Goal: Obtain resource: Download file/media

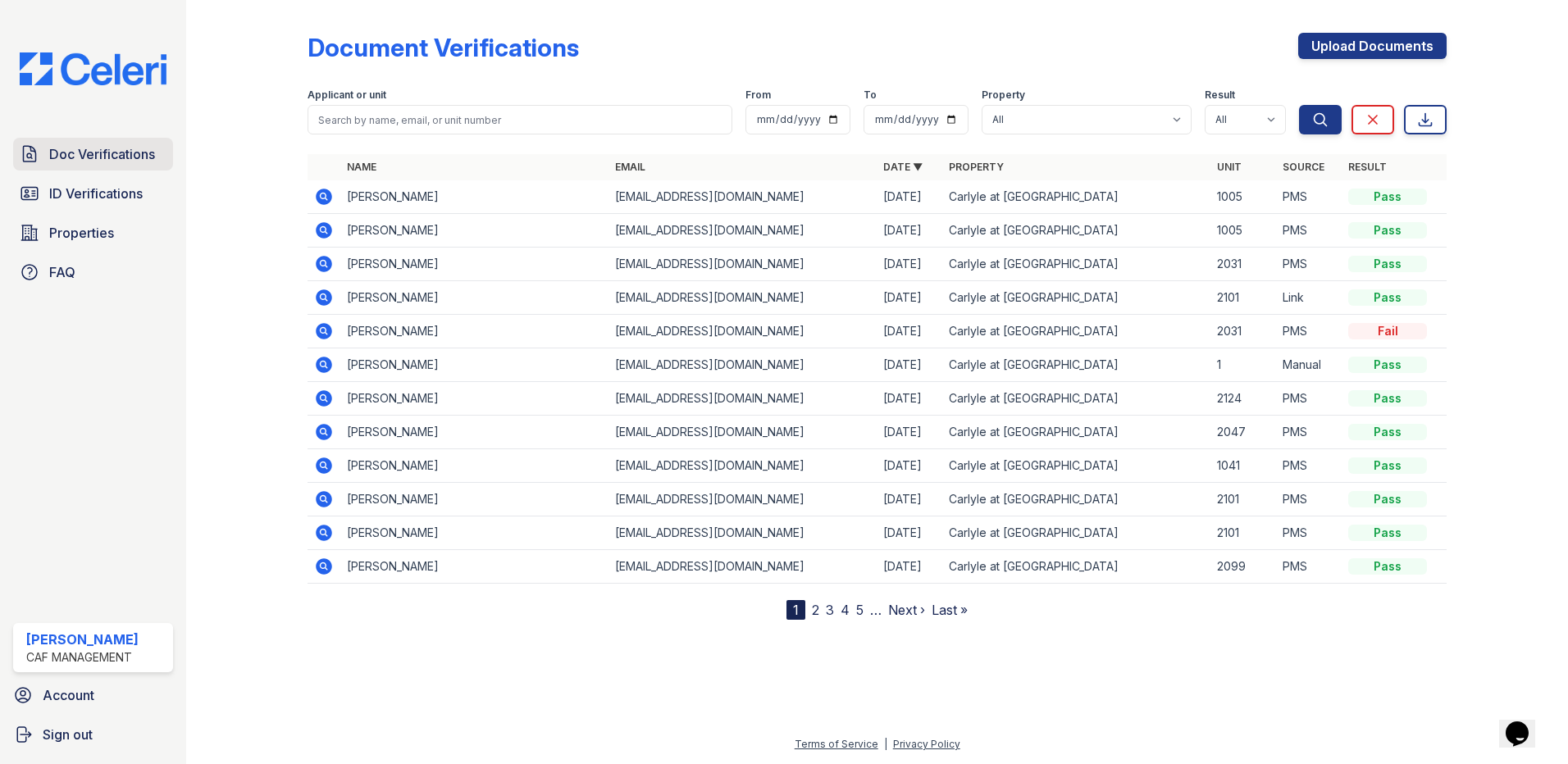
click at [78, 152] on span "Doc Verifications" at bounding box center [102, 154] width 105 height 20
click at [322, 231] on icon at bounding box center [323, 229] width 4 height 4
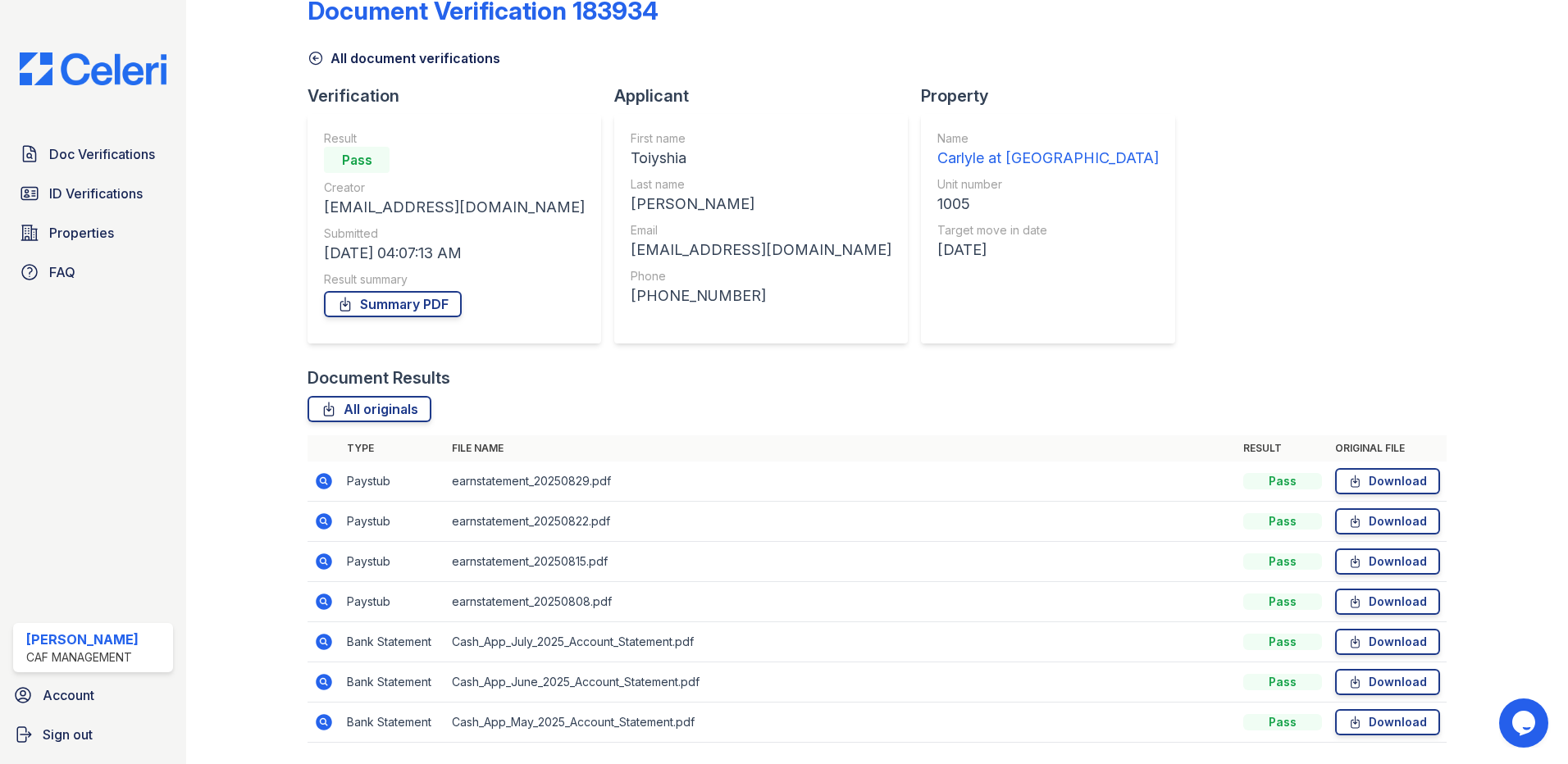
scroll to position [88, 0]
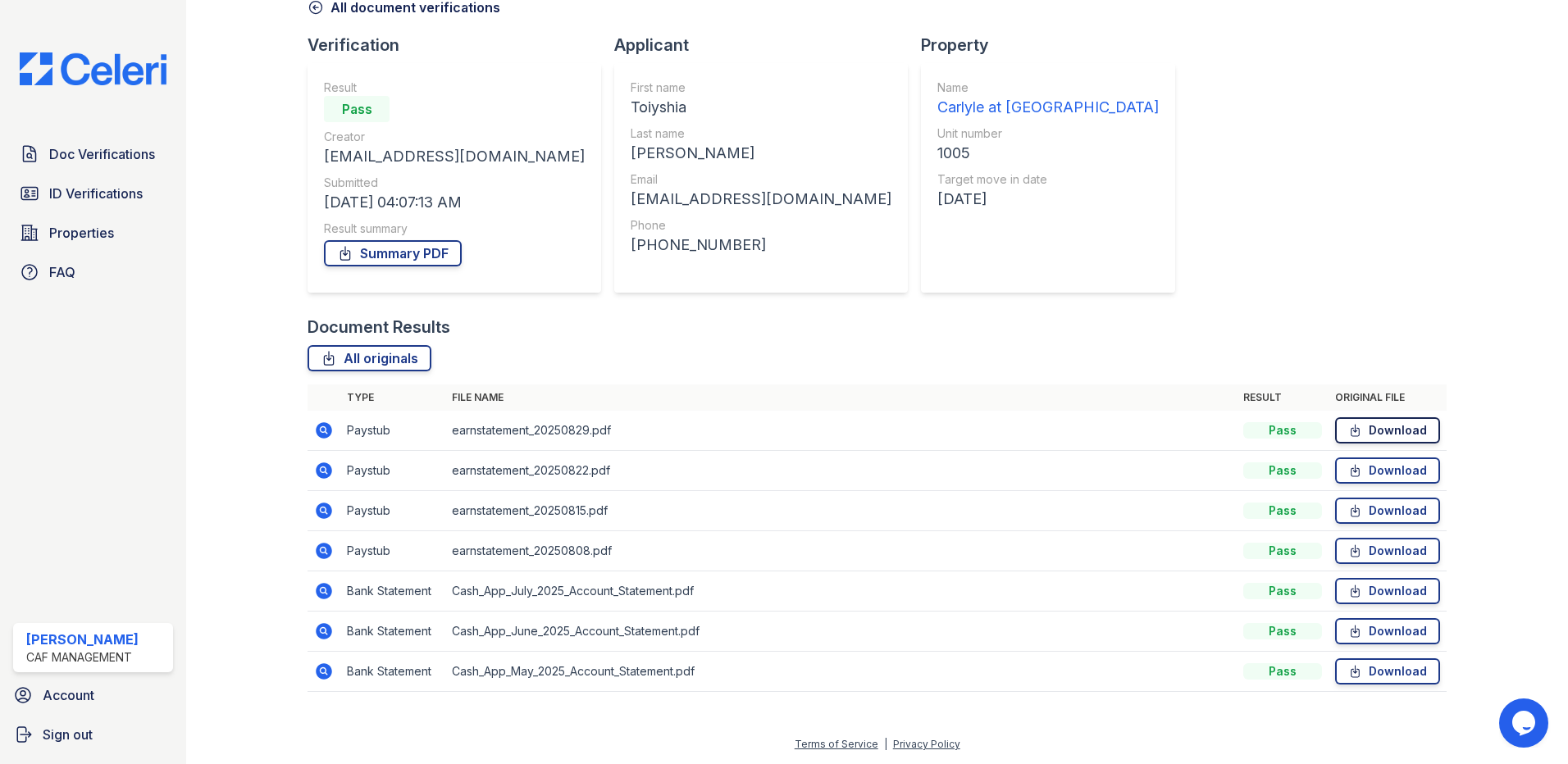
click at [1381, 437] on link "Download" at bounding box center [1388, 430] width 105 height 26
click at [141, 190] on span "ID Verifications" at bounding box center [96, 193] width 94 height 20
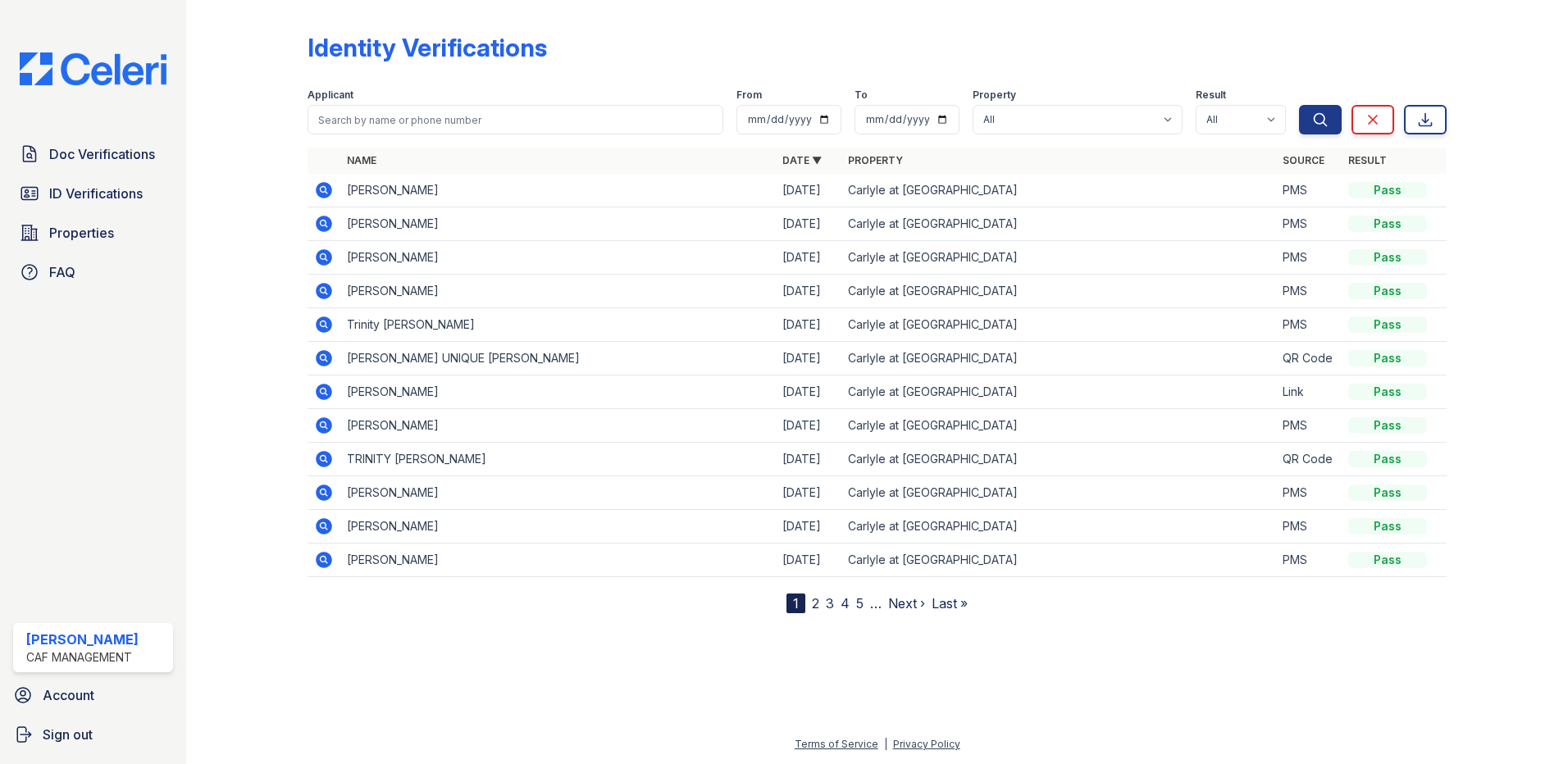
click at [325, 224] on icon at bounding box center [323, 222] width 4 height 4
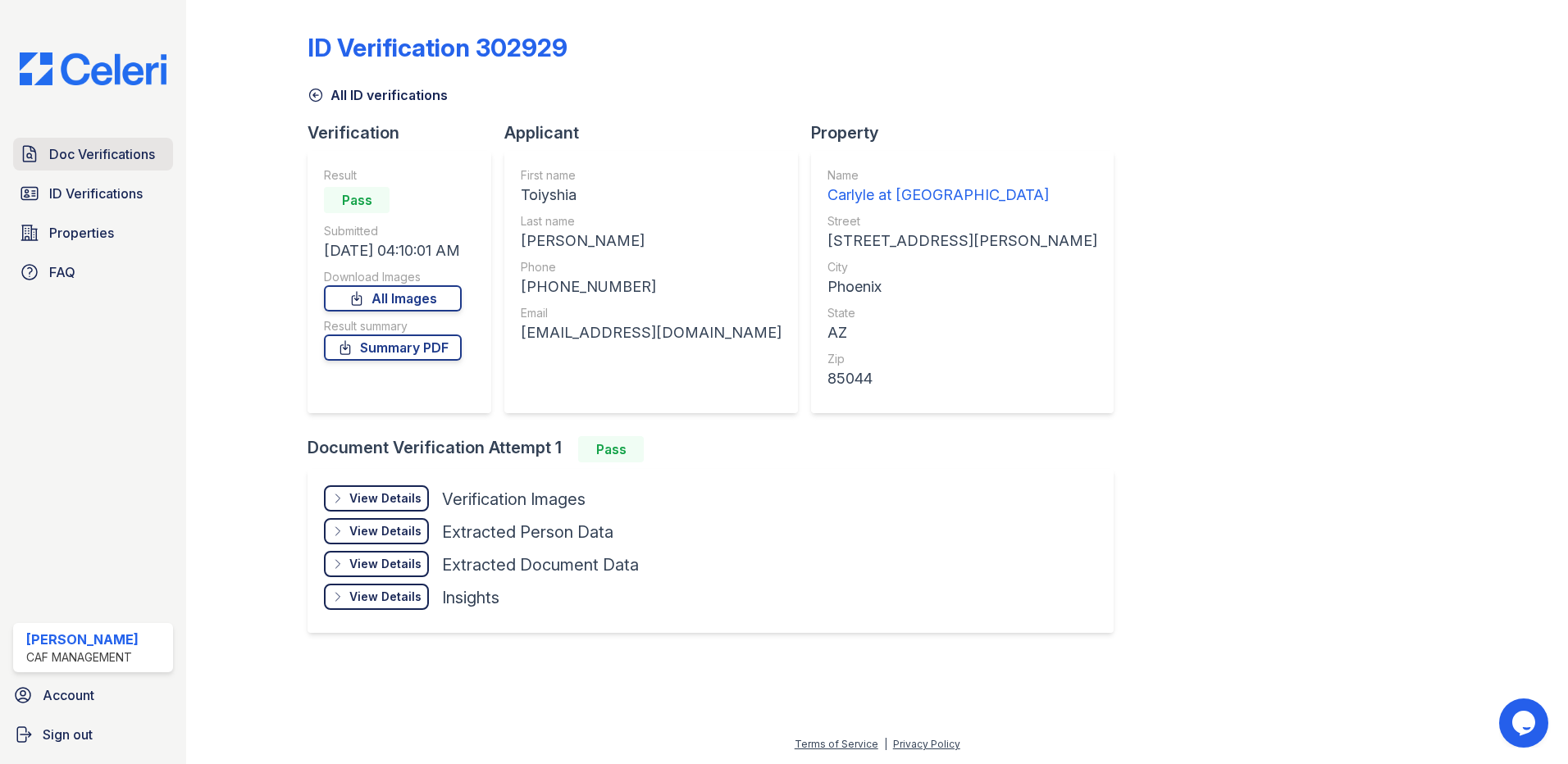
click at [131, 155] on span "Doc Verifications" at bounding box center [102, 154] width 105 height 20
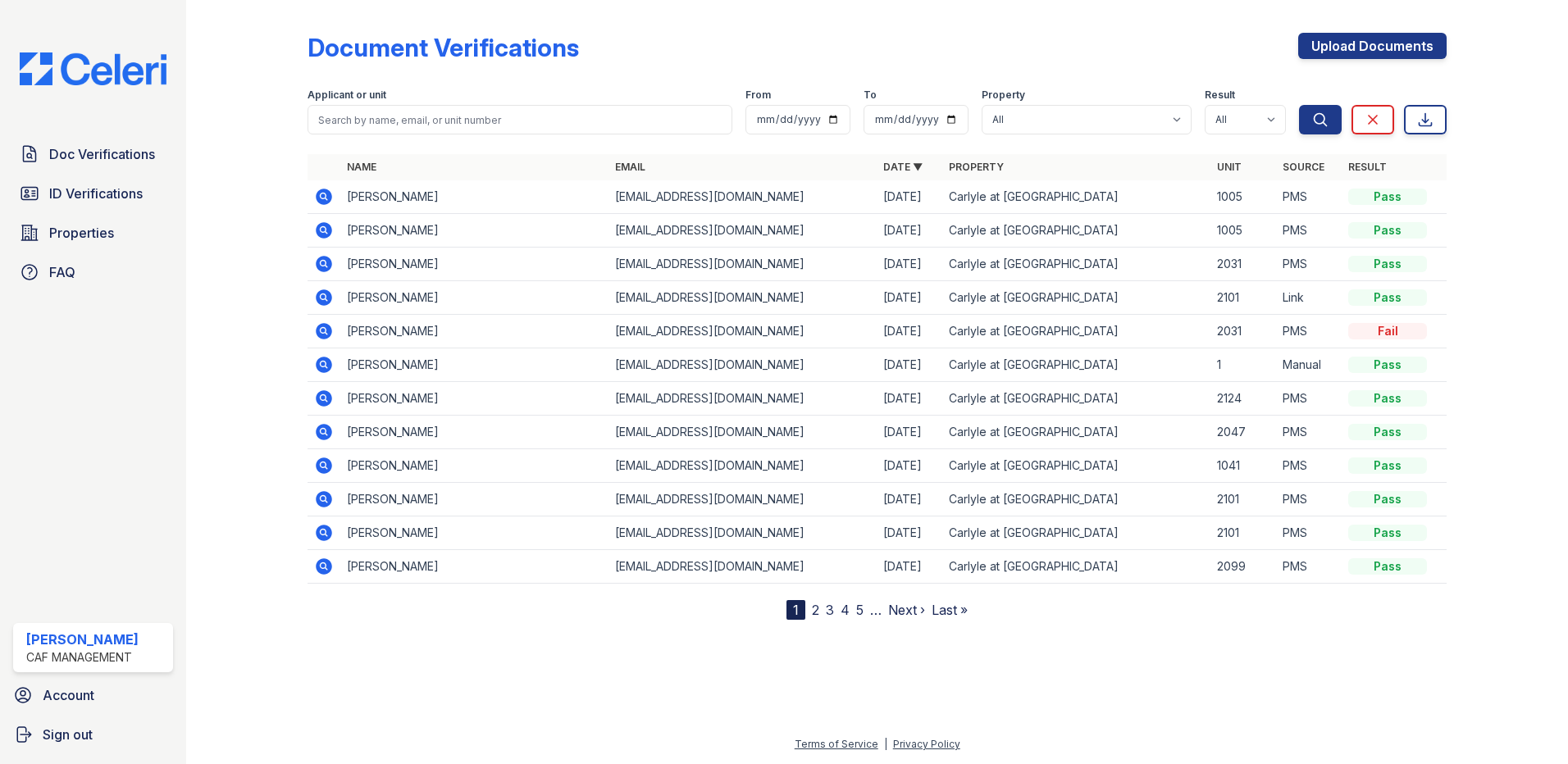
click at [327, 195] on icon at bounding box center [324, 196] width 20 height 20
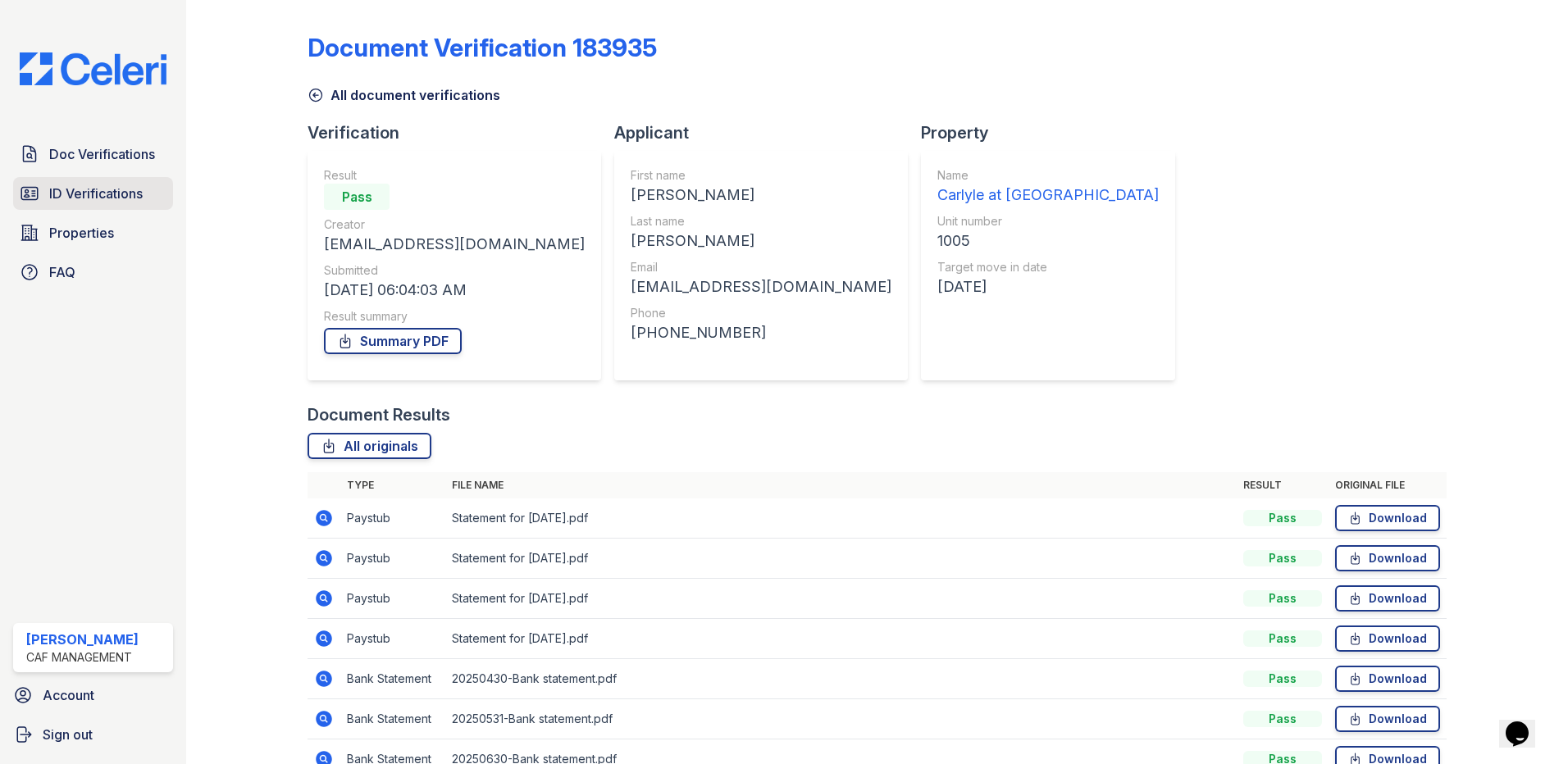
click at [78, 199] on span "ID Verifications" at bounding box center [96, 193] width 94 height 20
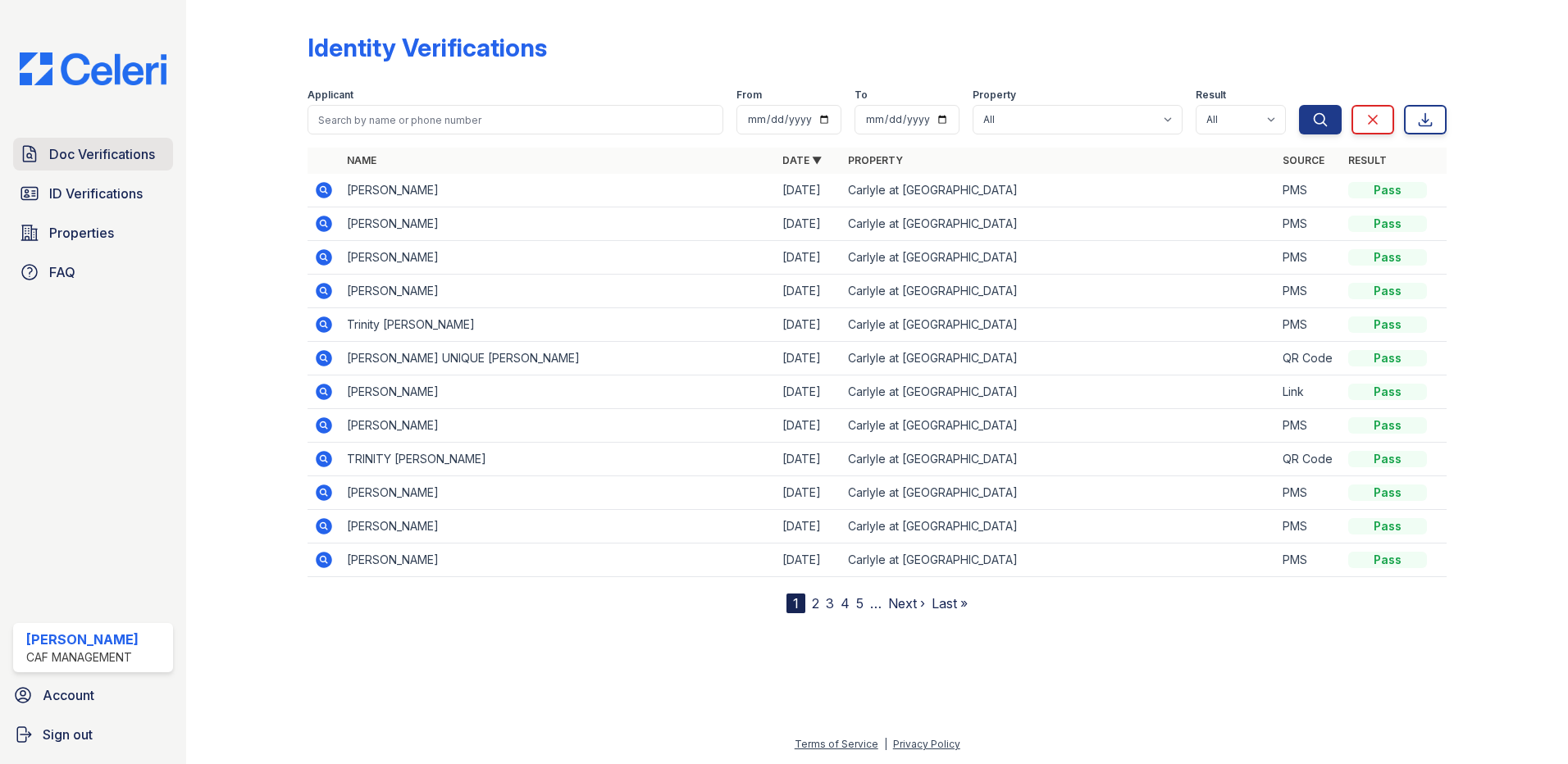
click at [151, 140] on link "Doc Verifications" at bounding box center [93, 154] width 160 height 33
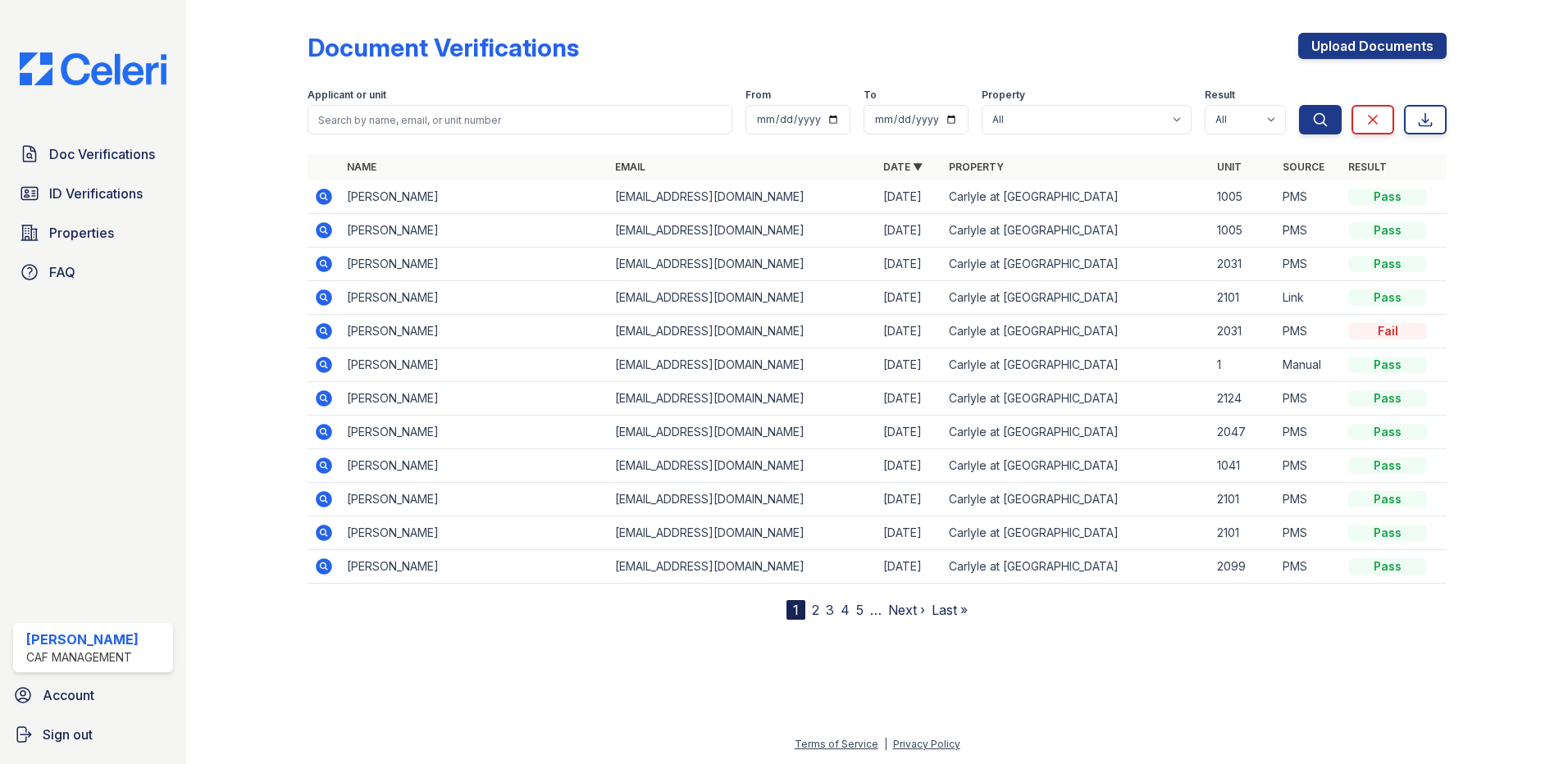
click at [322, 233] on icon at bounding box center [324, 230] width 16 height 16
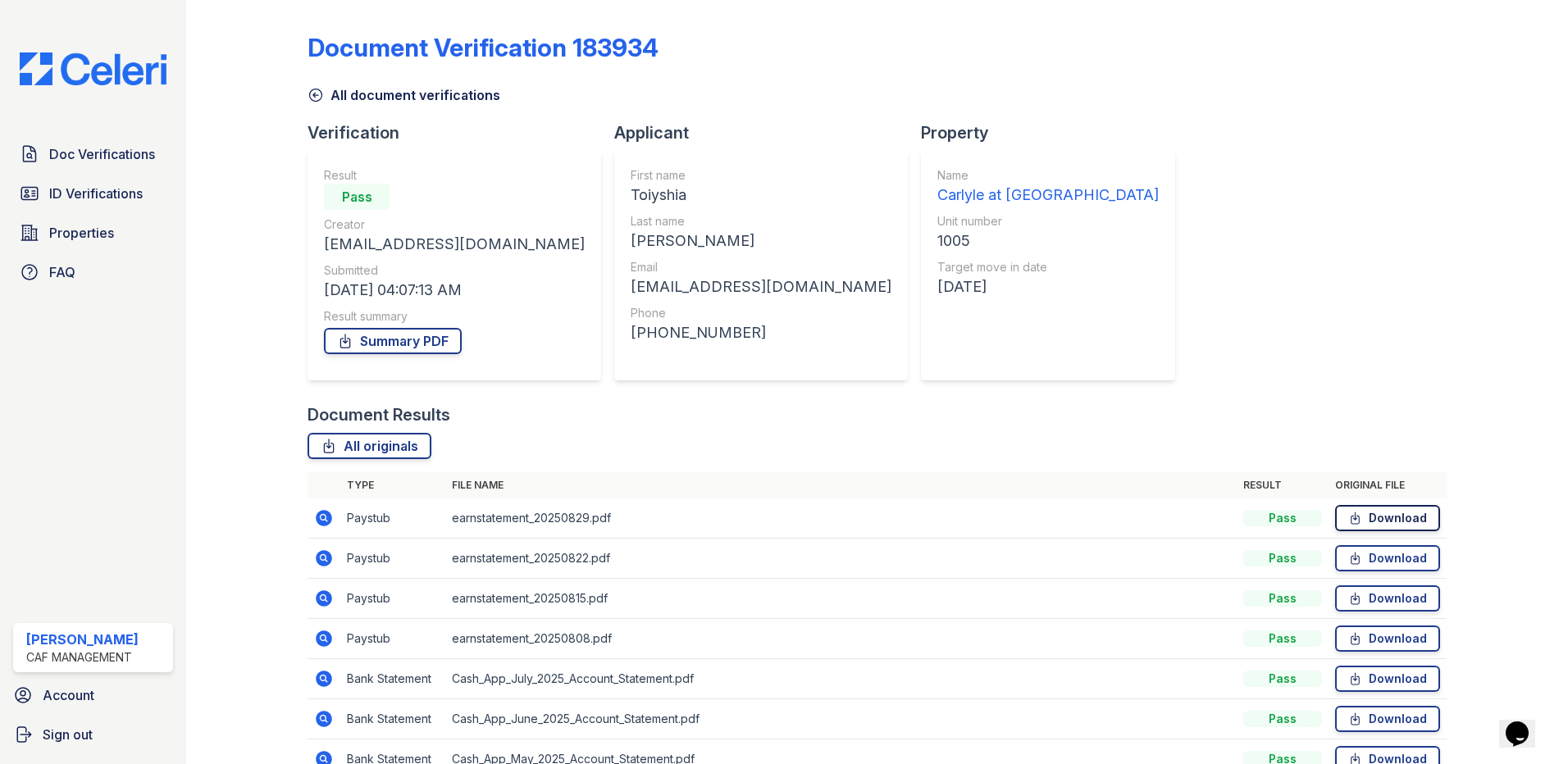
click at [1371, 522] on link "Download" at bounding box center [1388, 517] width 105 height 26
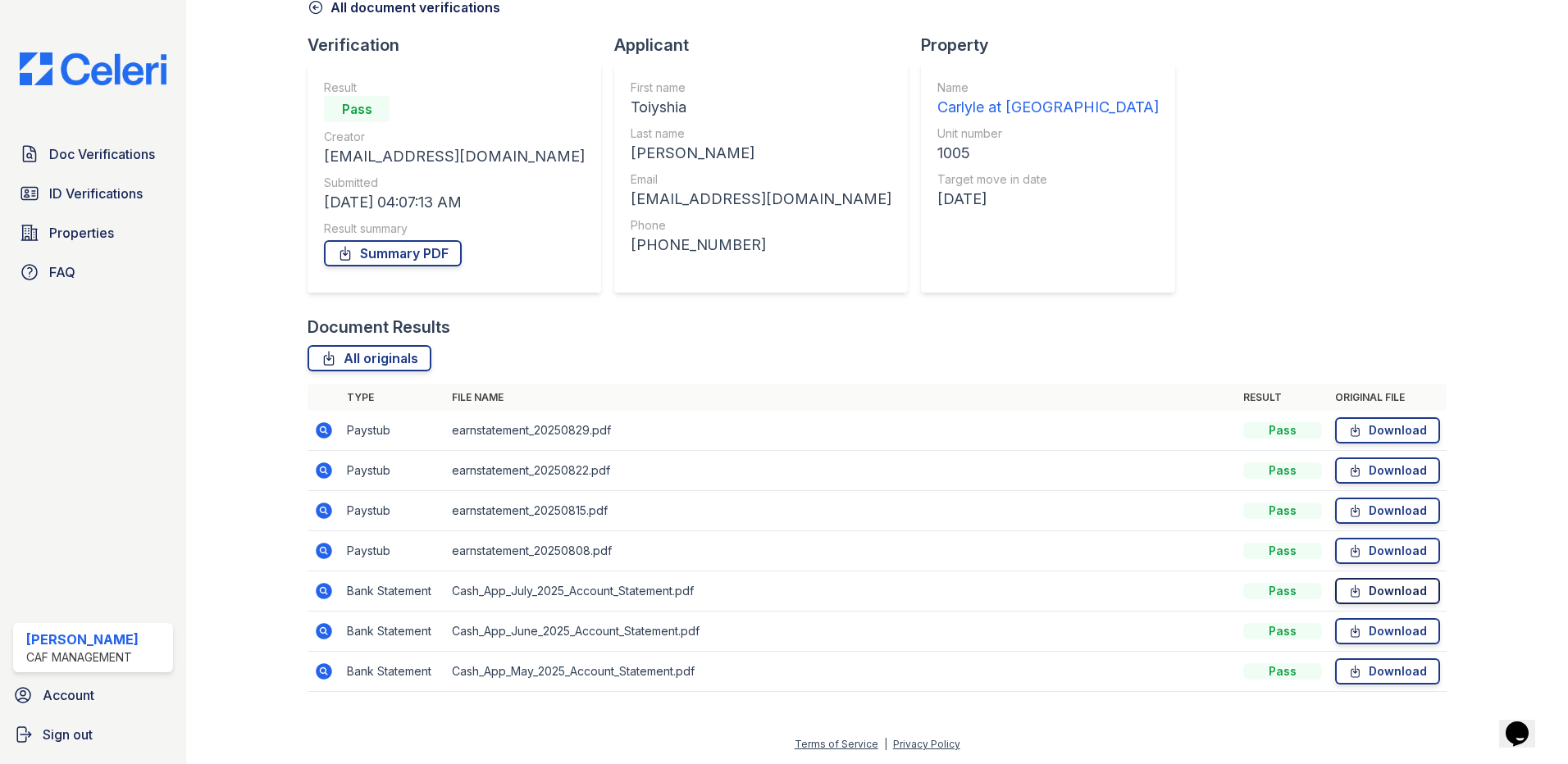
click at [1375, 595] on link "Download" at bounding box center [1388, 591] width 105 height 26
click at [112, 154] on span "Doc Verifications" at bounding box center [102, 154] width 105 height 20
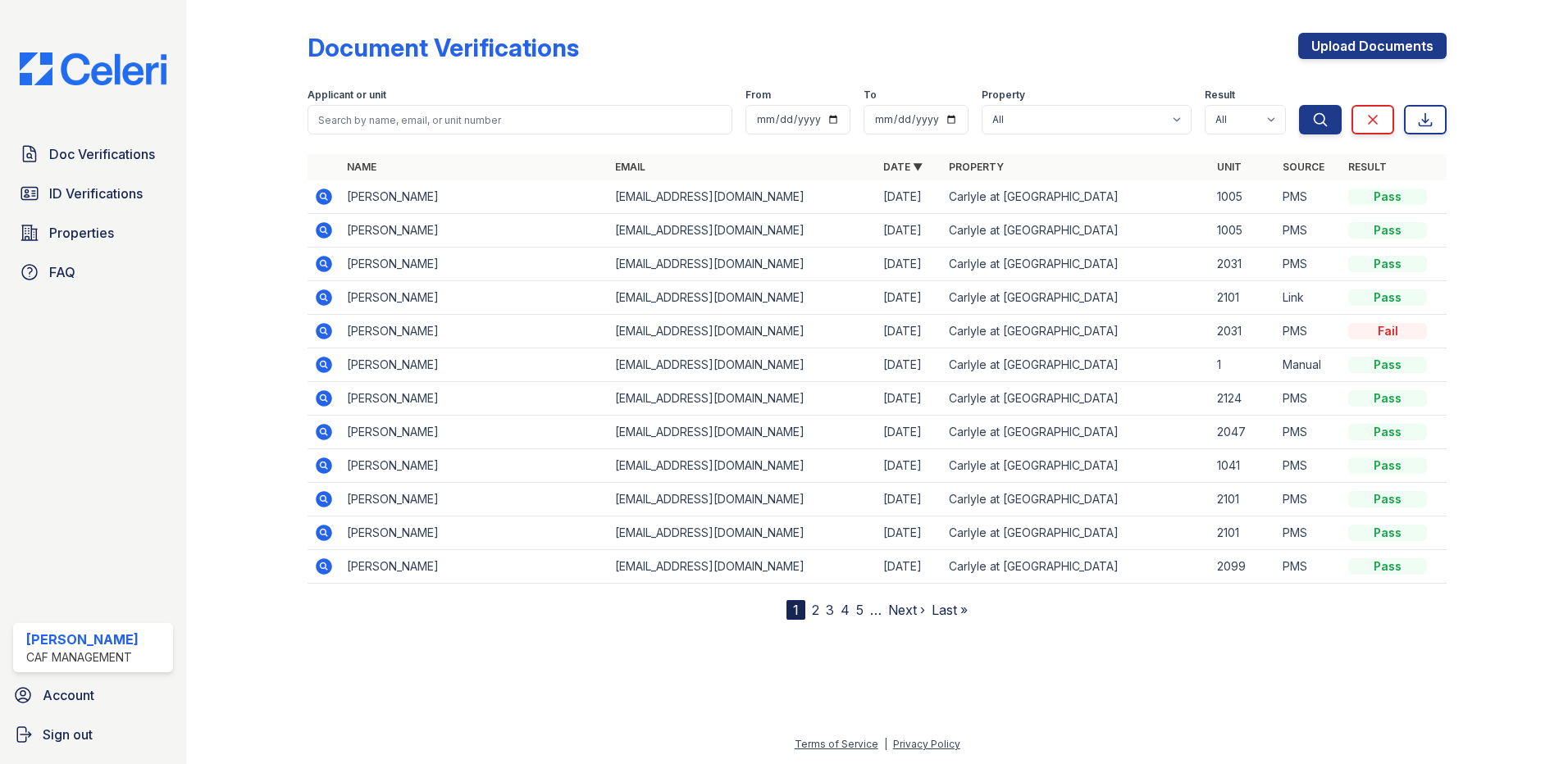
click at [329, 196] on icon at bounding box center [324, 196] width 16 height 16
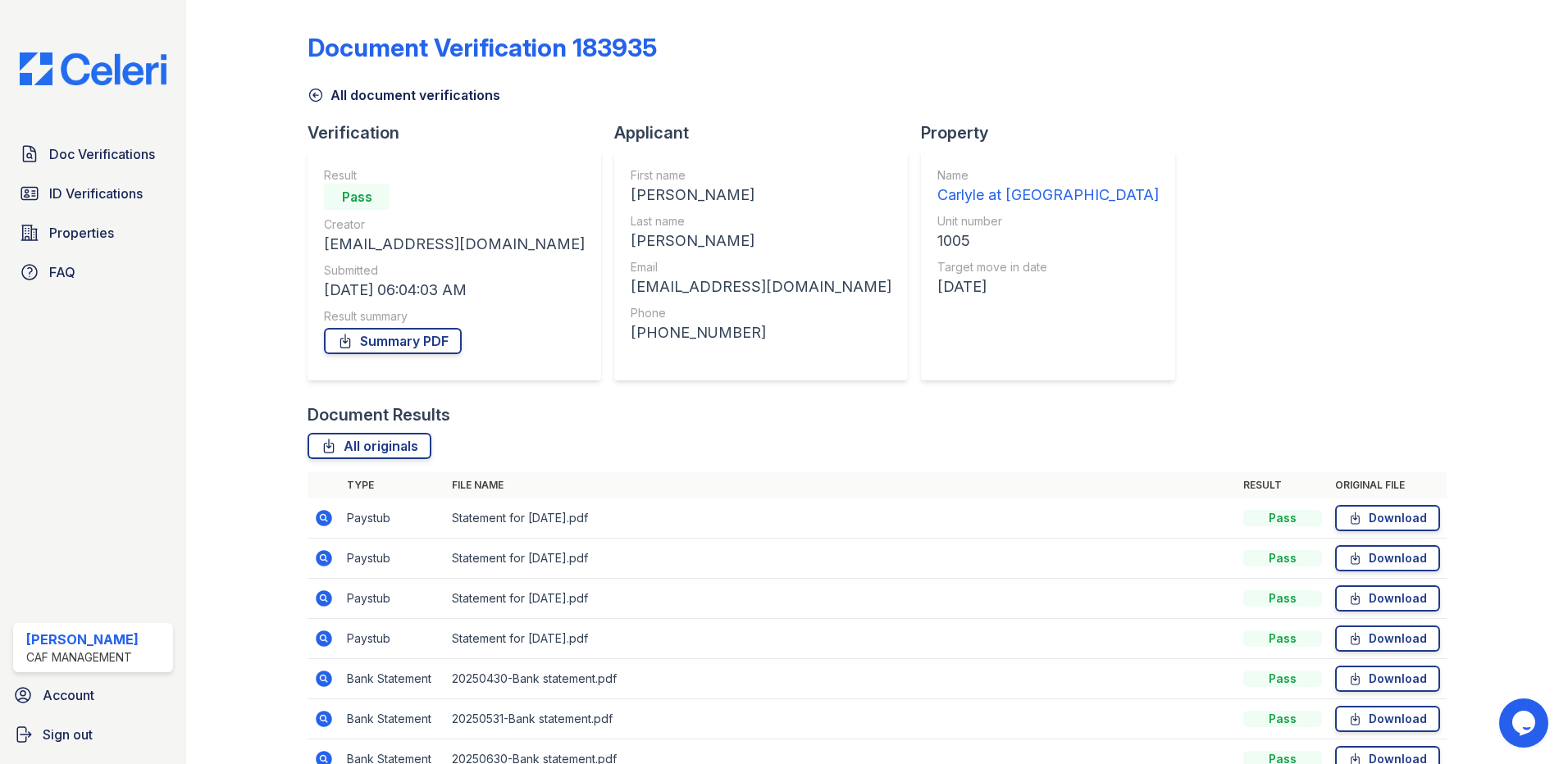
scroll to position [82, 0]
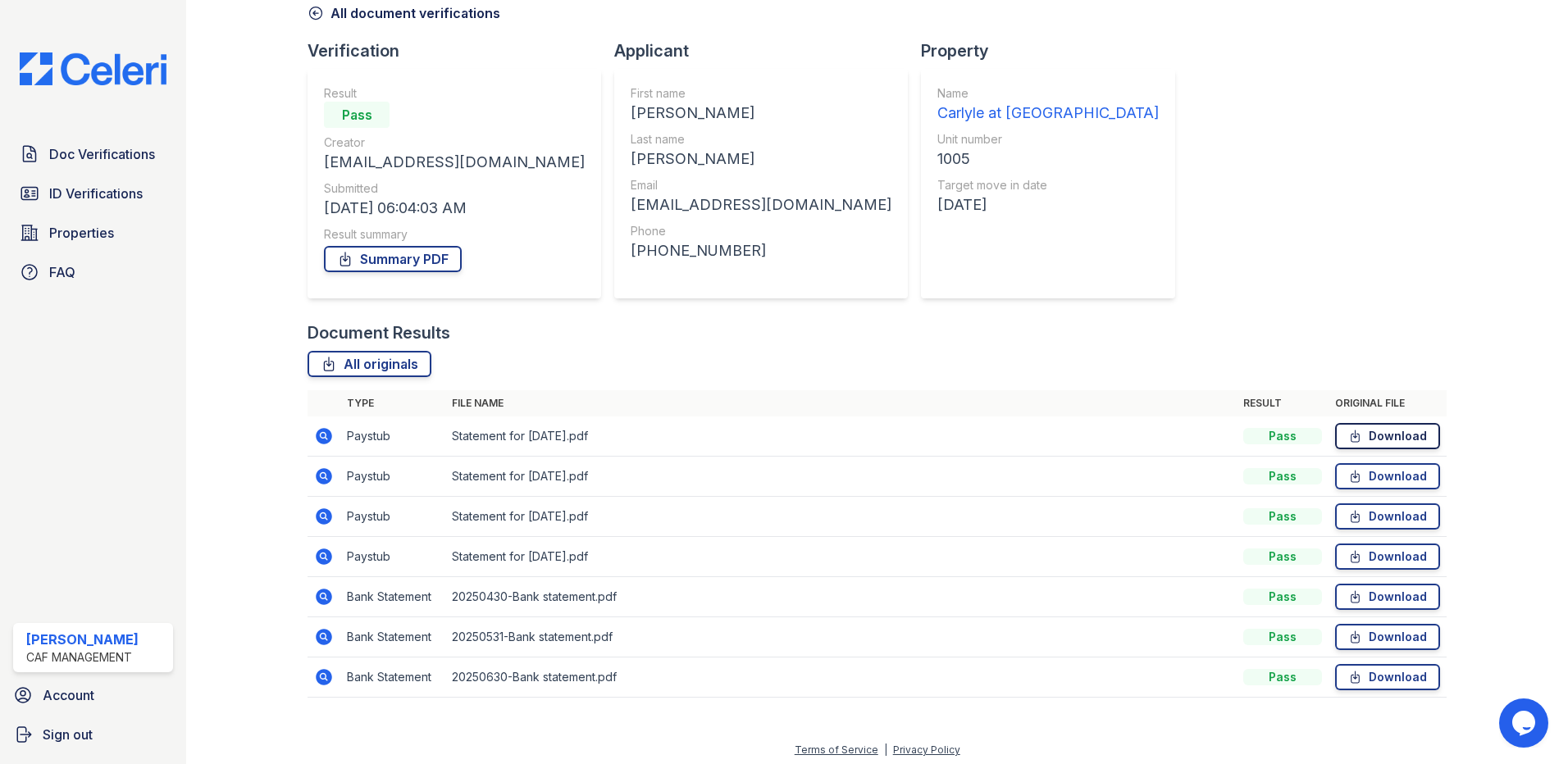
click at [1365, 428] on link "Download" at bounding box center [1388, 436] width 105 height 26
click at [123, 151] on span "Doc Verifications" at bounding box center [102, 154] width 105 height 20
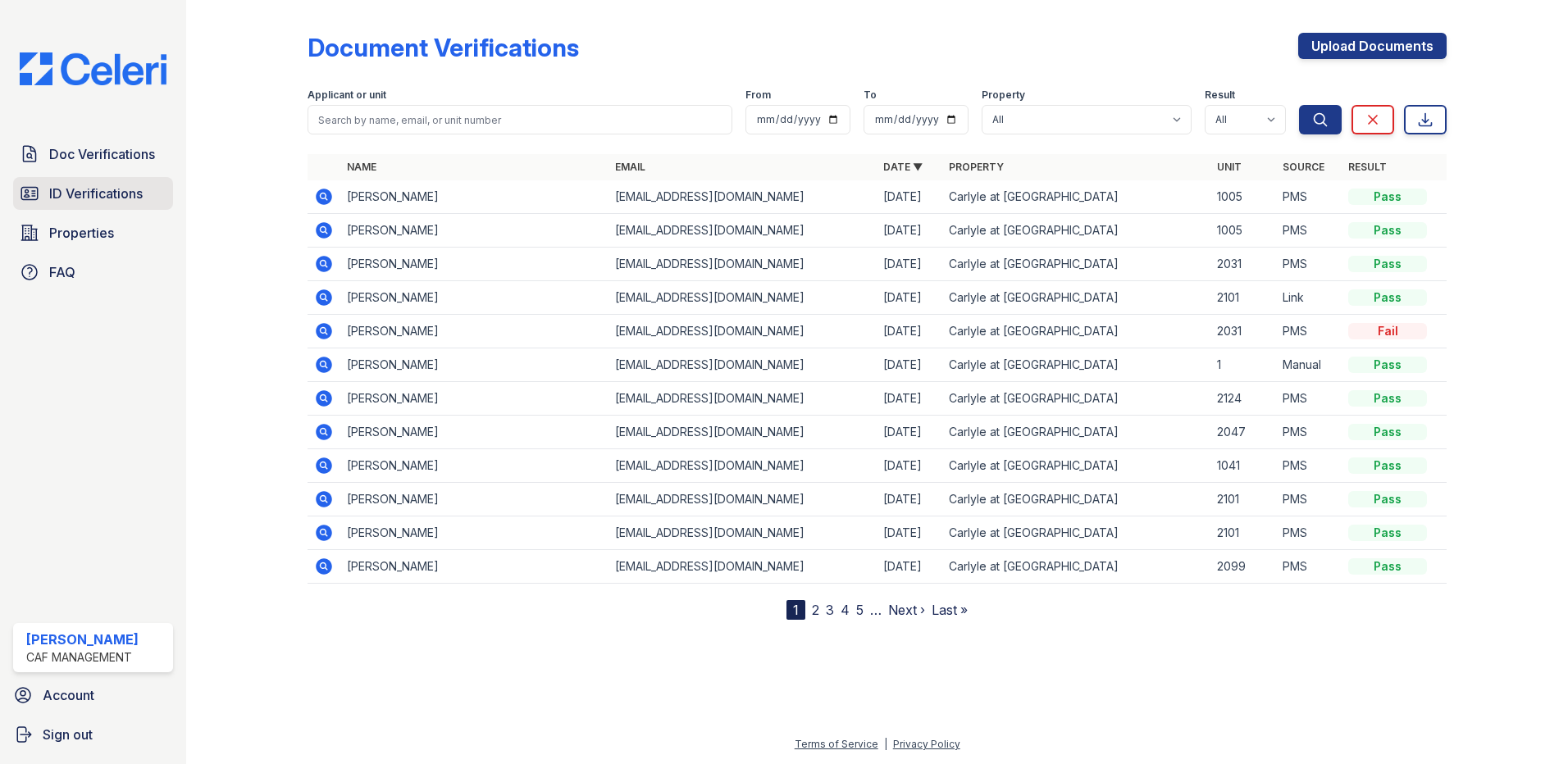
click at [127, 193] on span "ID Verifications" at bounding box center [96, 193] width 94 height 20
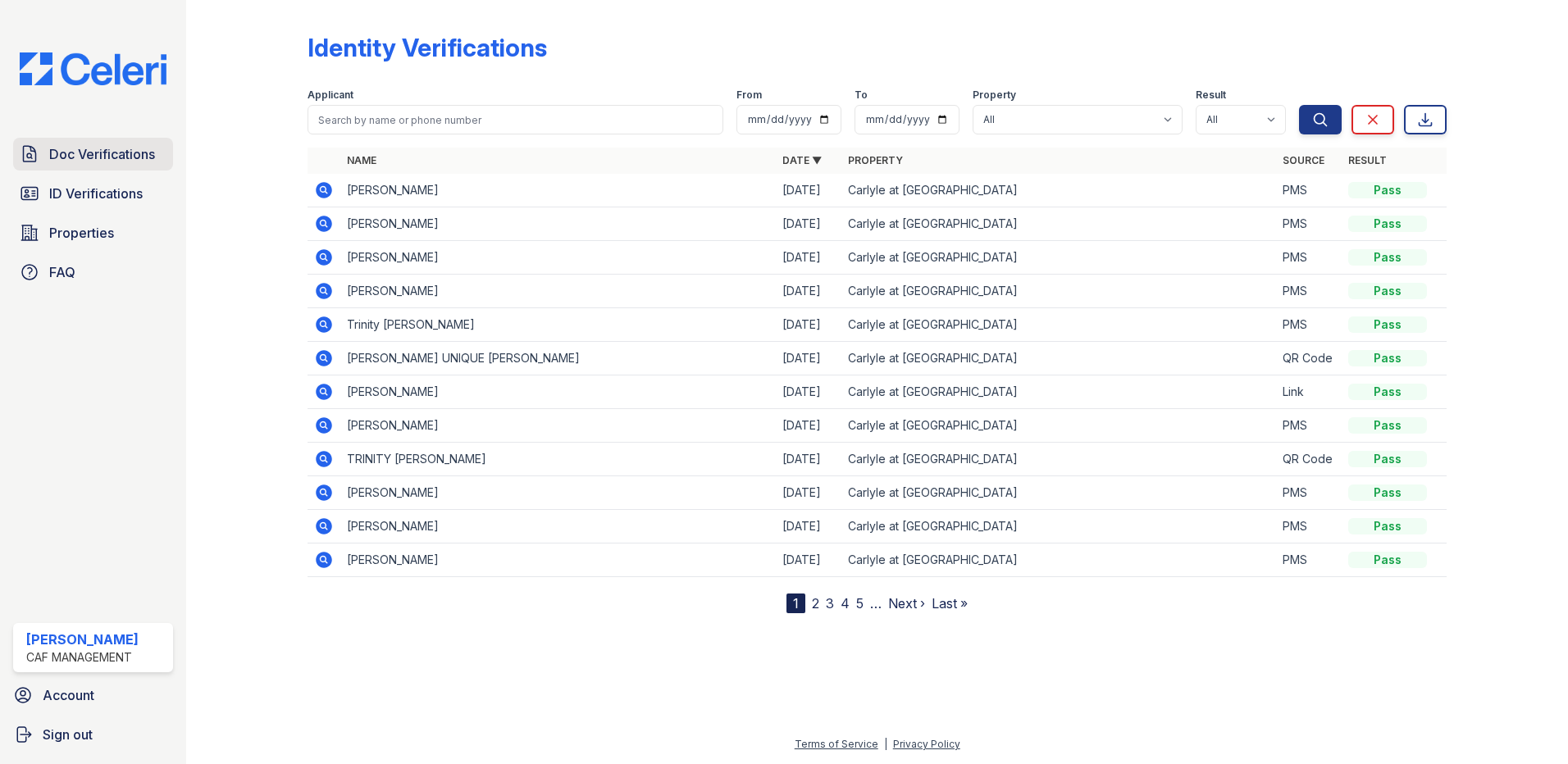
click at [136, 159] on span "Doc Verifications" at bounding box center [102, 154] width 105 height 20
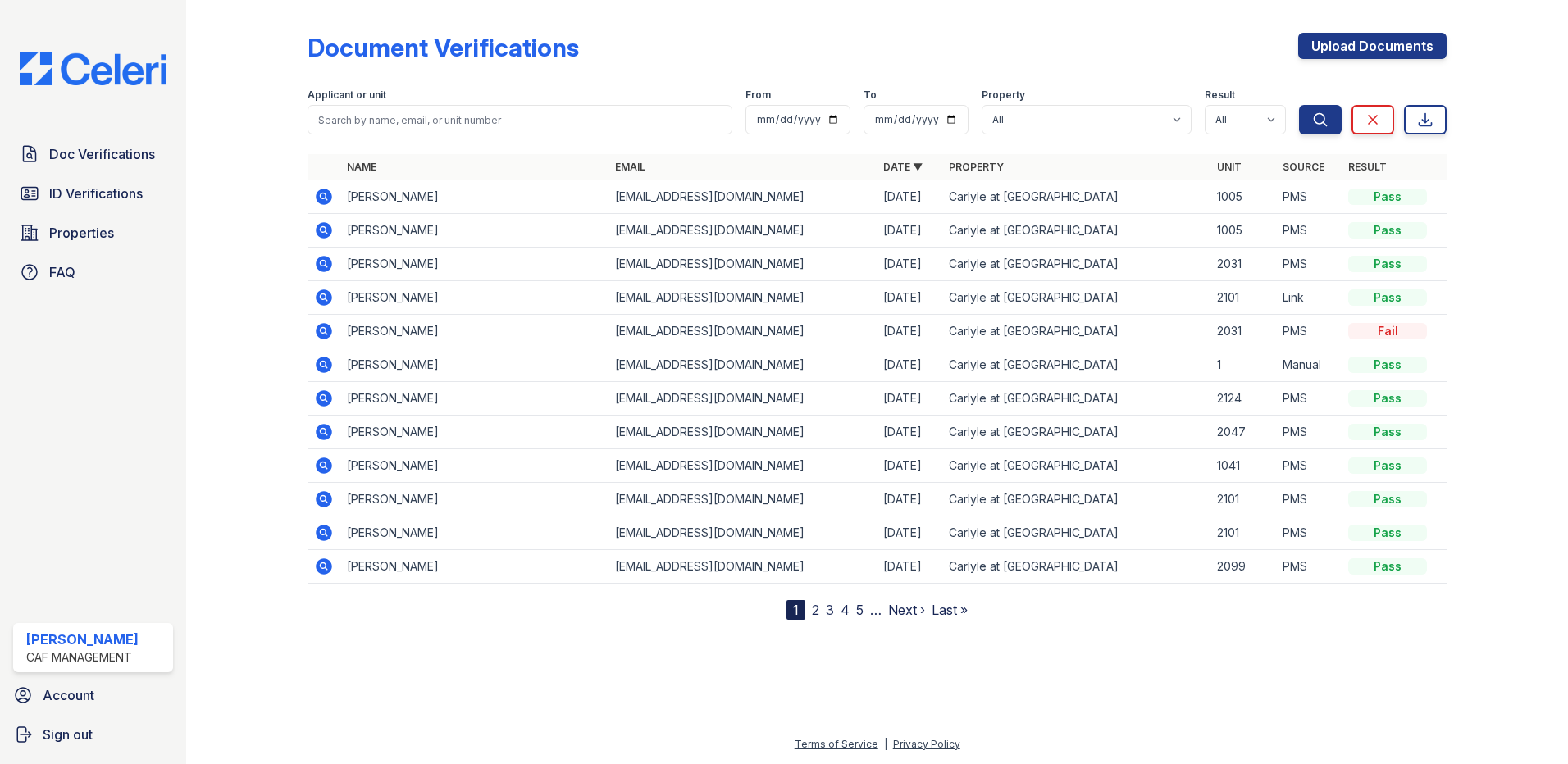
click at [319, 197] on icon at bounding box center [324, 196] width 16 height 16
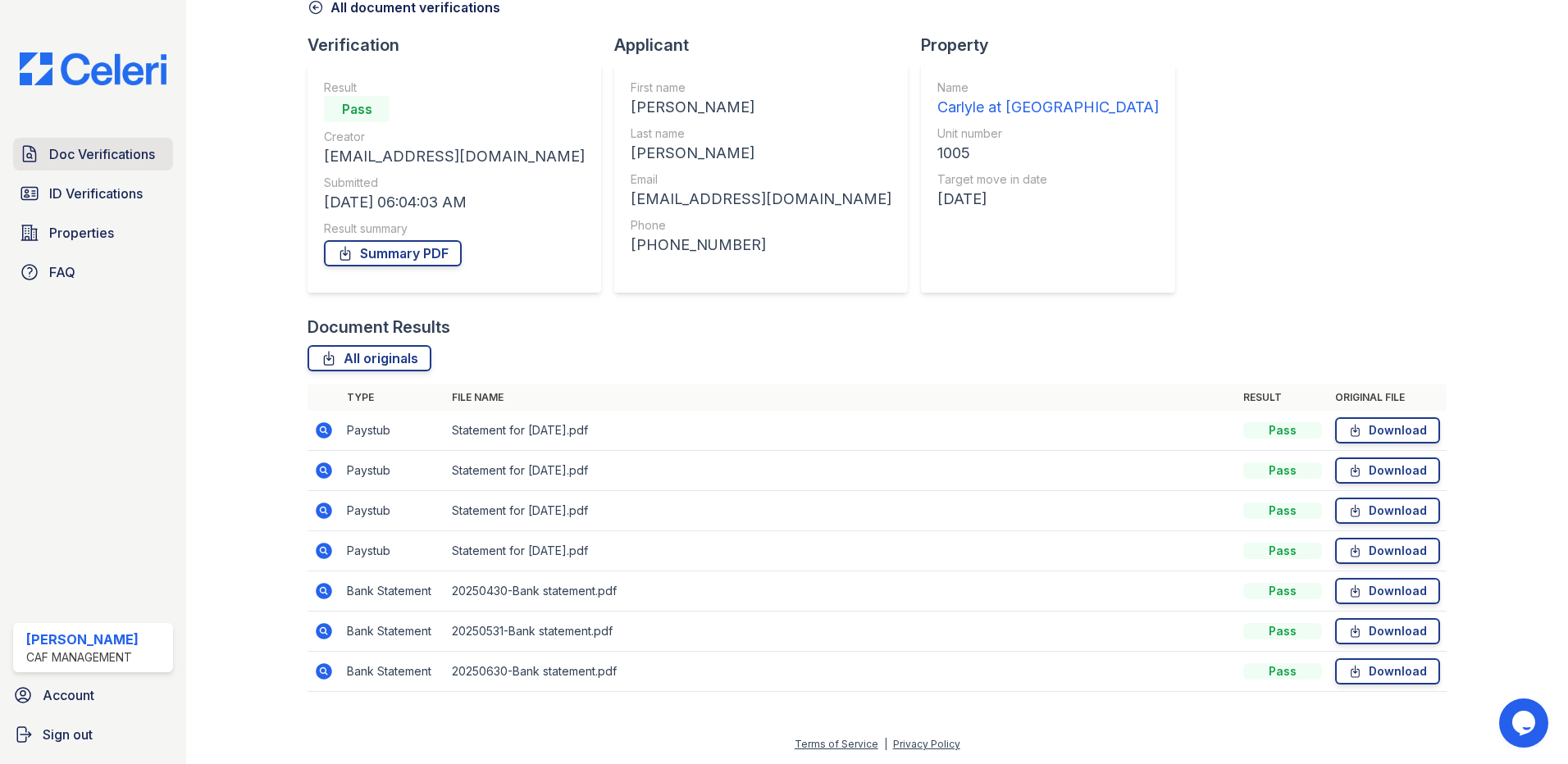
click at [128, 158] on span "Doc Verifications" at bounding box center [102, 154] width 105 height 20
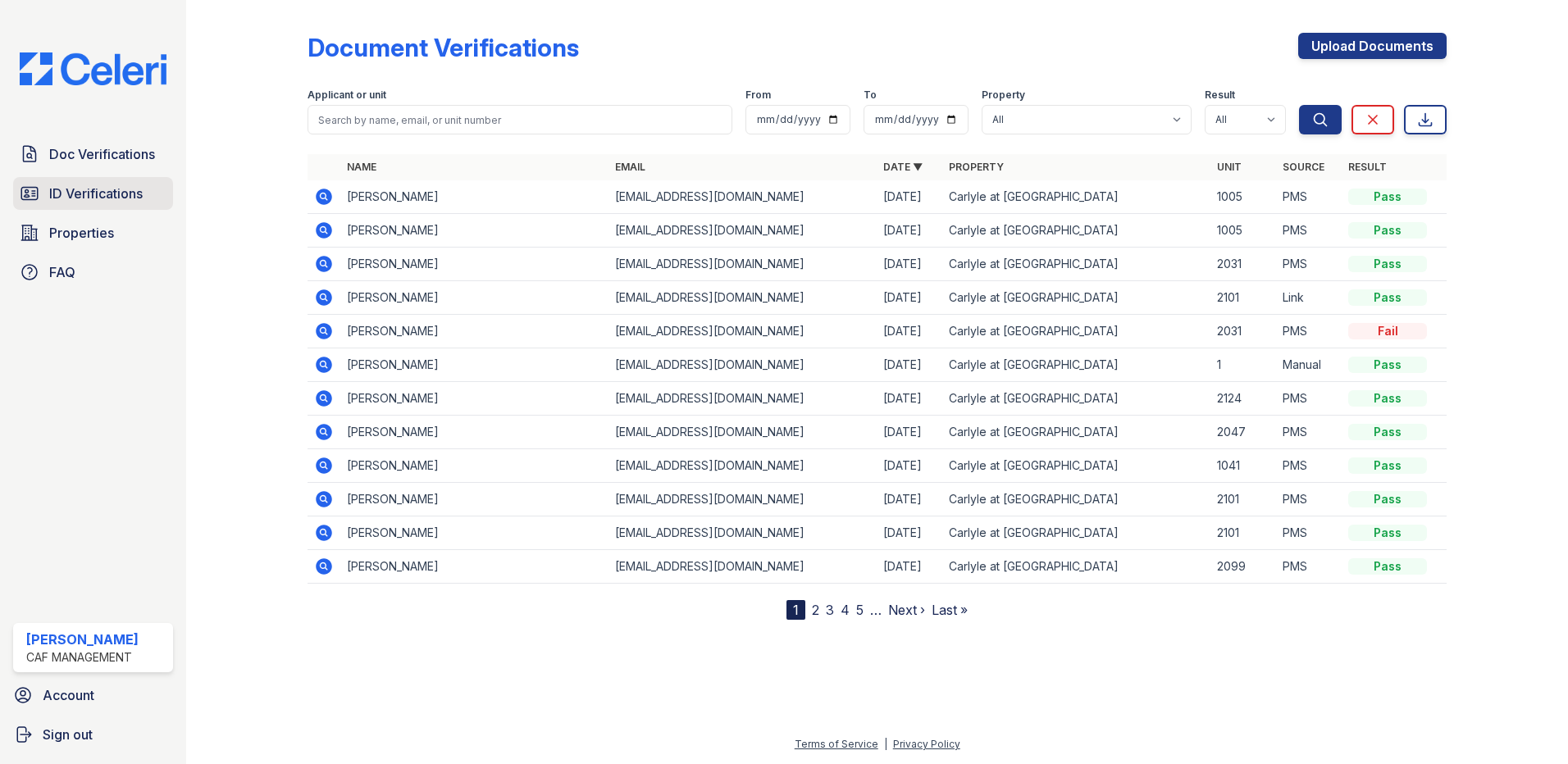
click at [123, 198] on span "ID Verifications" at bounding box center [96, 193] width 94 height 20
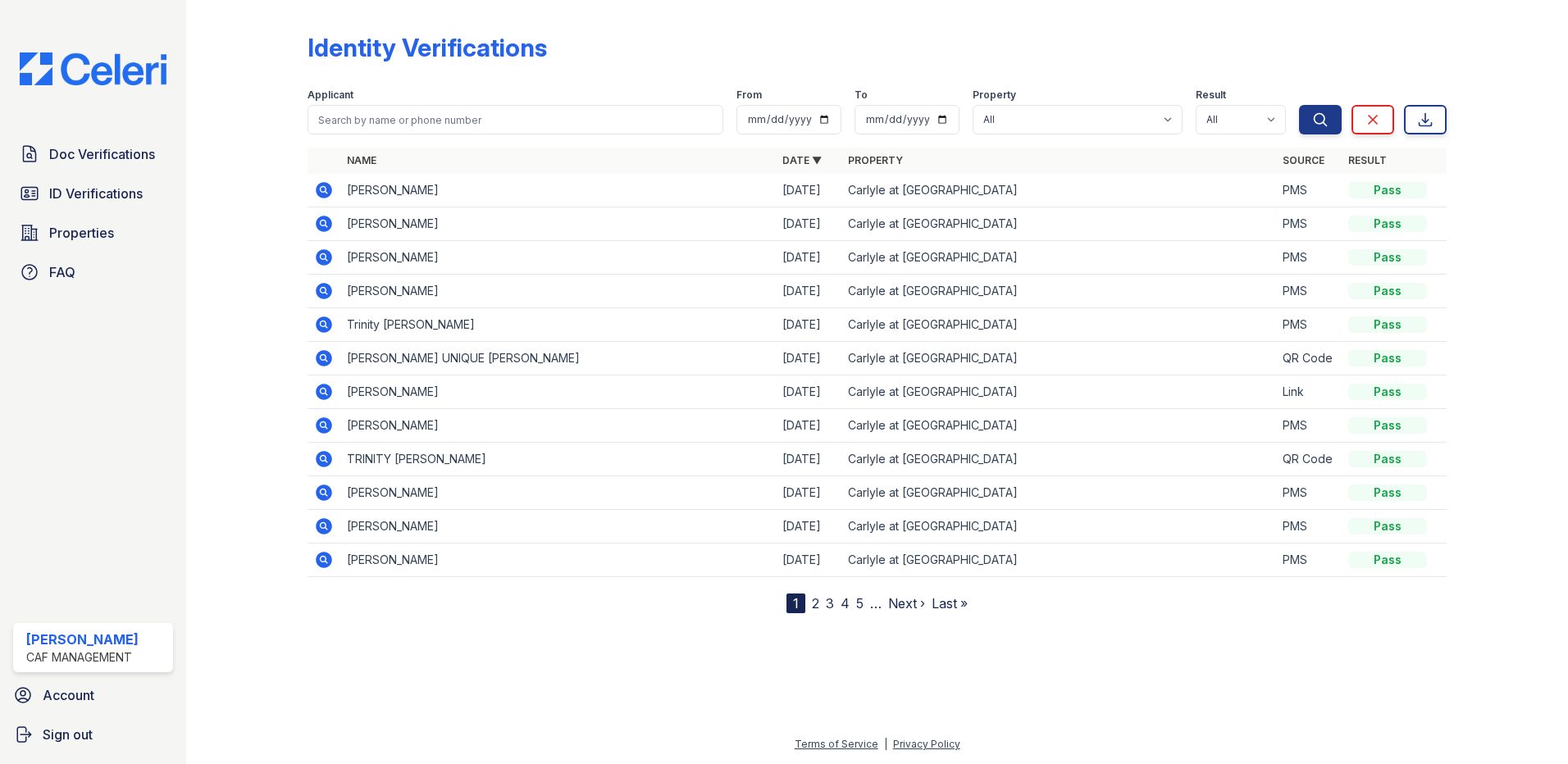
click at [322, 219] on icon at bounding box center [324, 223] width 20 height 20
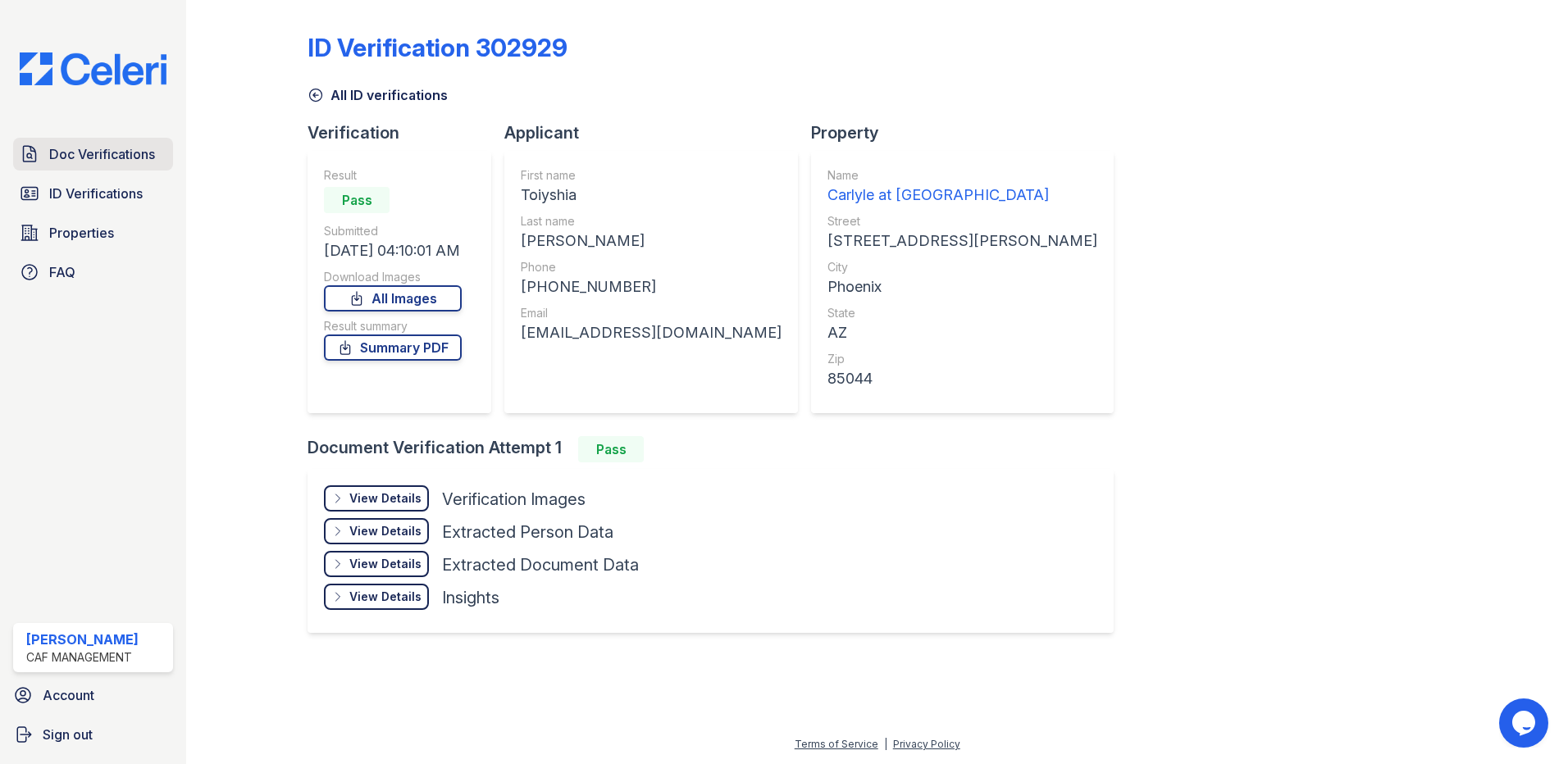
click at [140, 154] on span "Doc Verifications" at bounding box center [102, 154] width 105 height 20
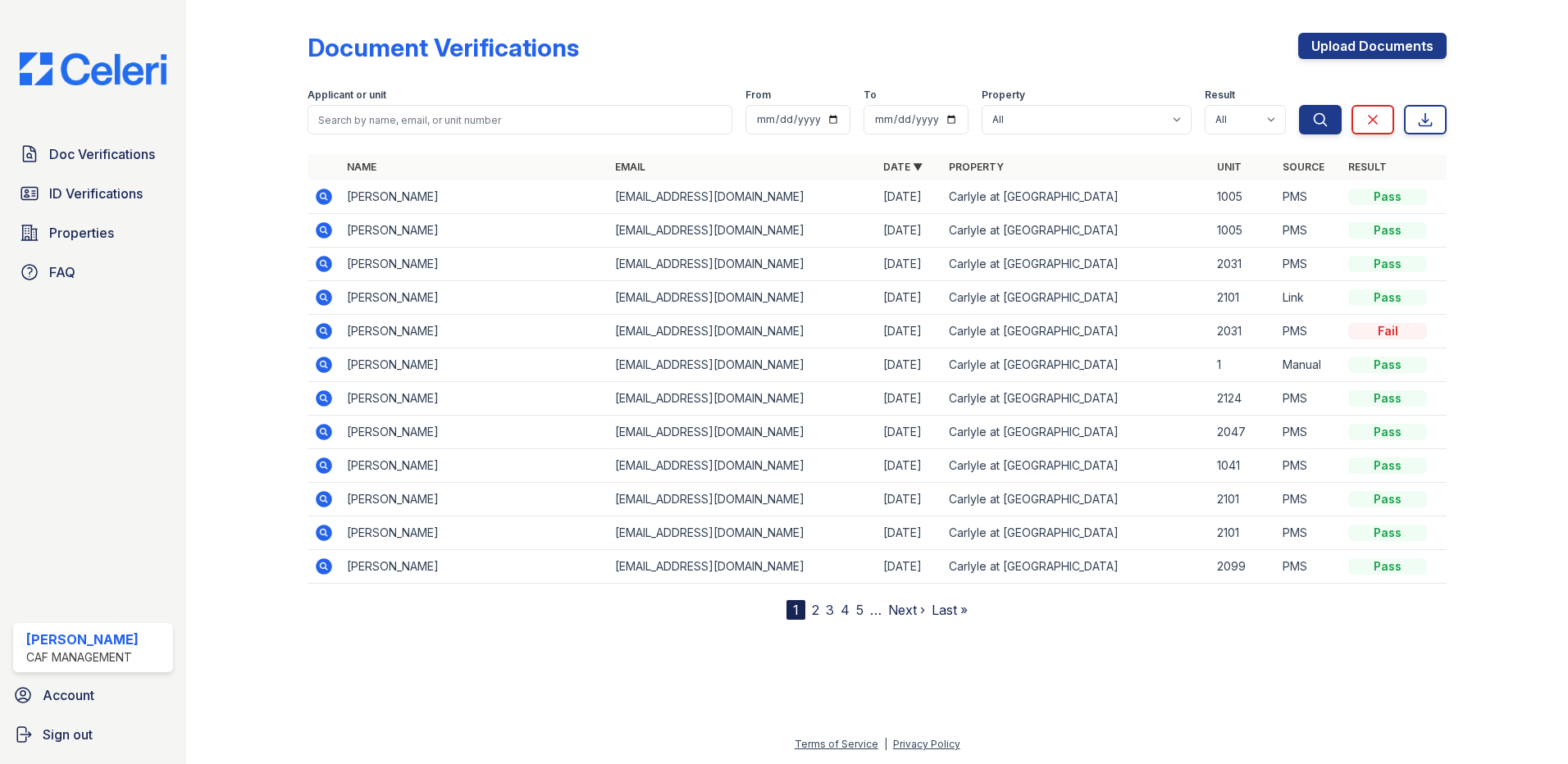
click at [314, 196] on icon at bounding box center [324, 196] width 20 height 20
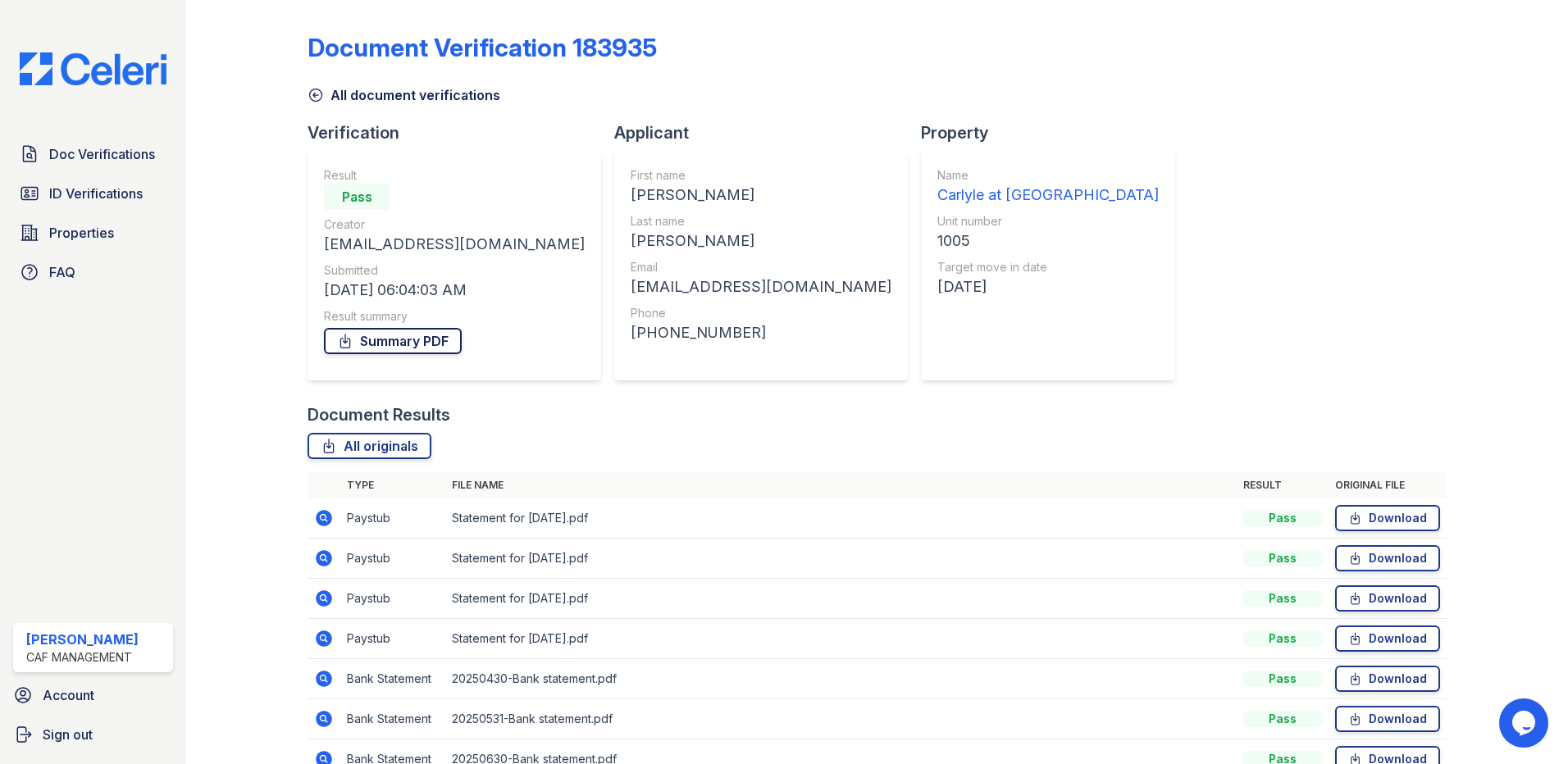
click at [417, 347] on link "Summary PDF" at bounding box center [393, 340] width 138 height 26
click at [1411, 513] on link "Download" at bounding box center [1388, 517] width 105 height 26
click at [1352, 559] on icon at bounding box center [1355, 558] width 14 height 16
click at [1409, 611] on link "Download" at bounding box center [1388, 597] width 105 height 26
click at [1375, 645] on link "Download" at bounding box center [1388, 638] width 105 height 26
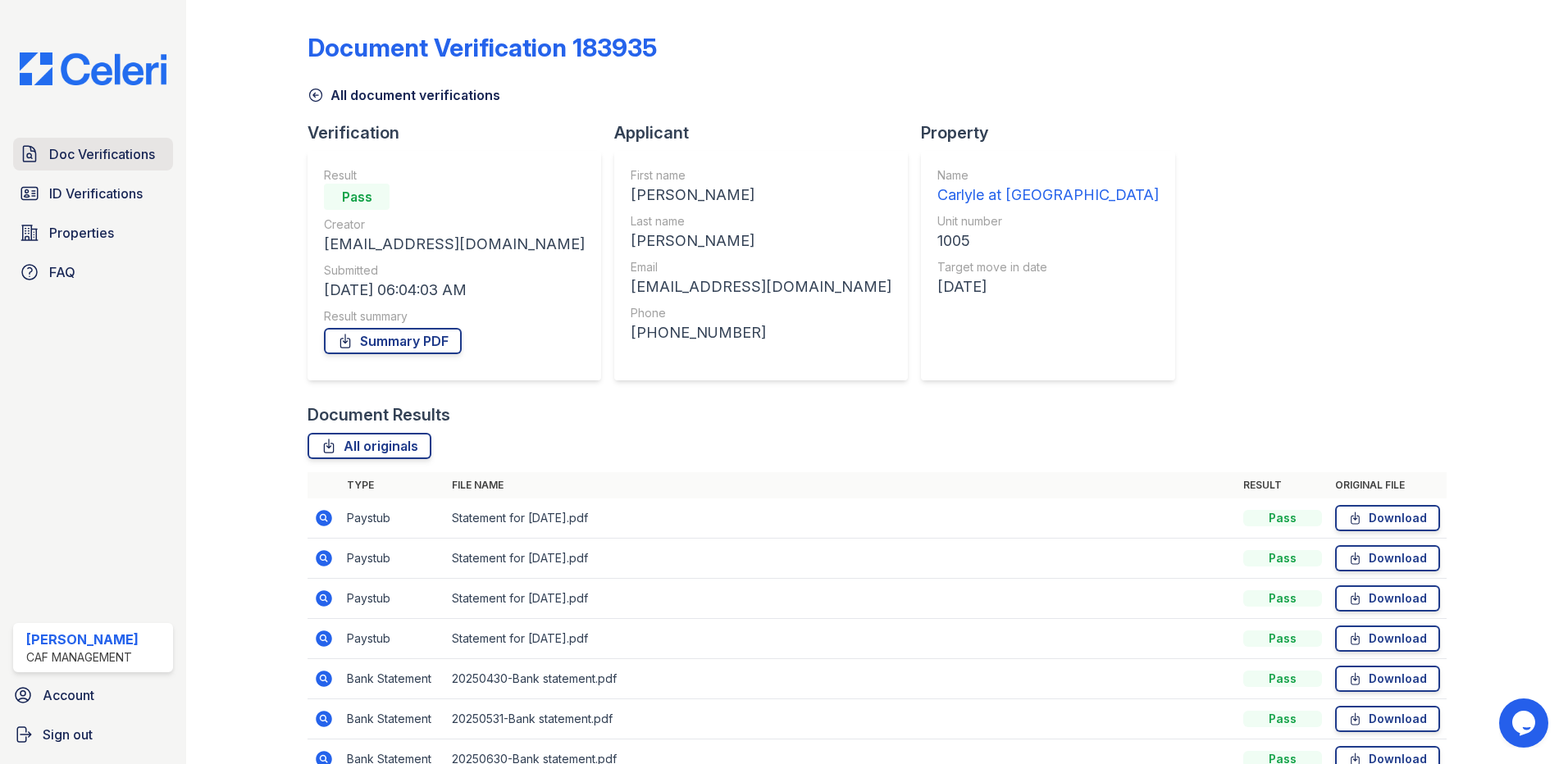
click at [122, 153] on span "Doc Verifications" at bounding box center [102, 154] width 105 height 20
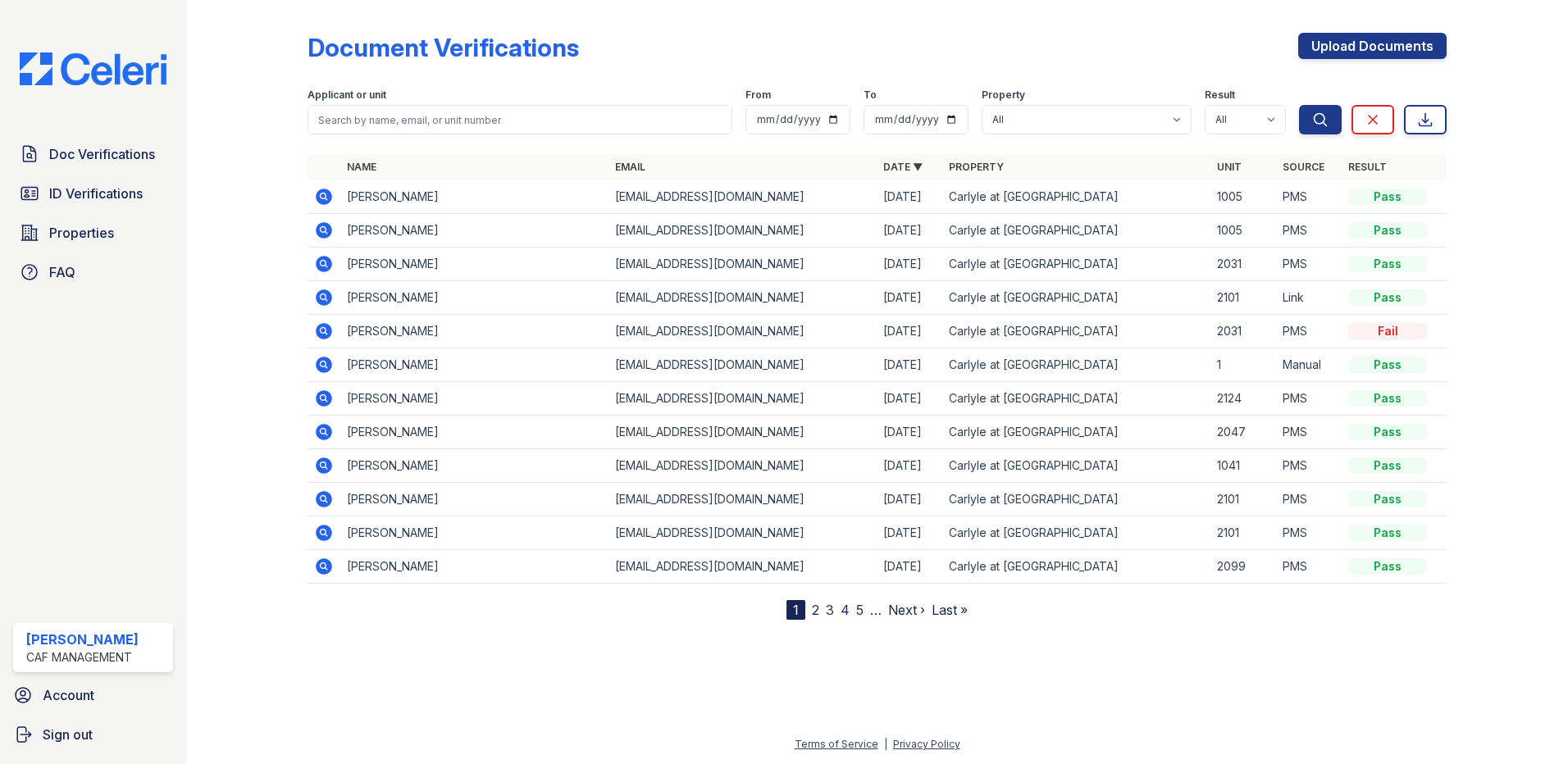
click at [328, 231] on icon at bounding box center [324, 230] width 16 height 16
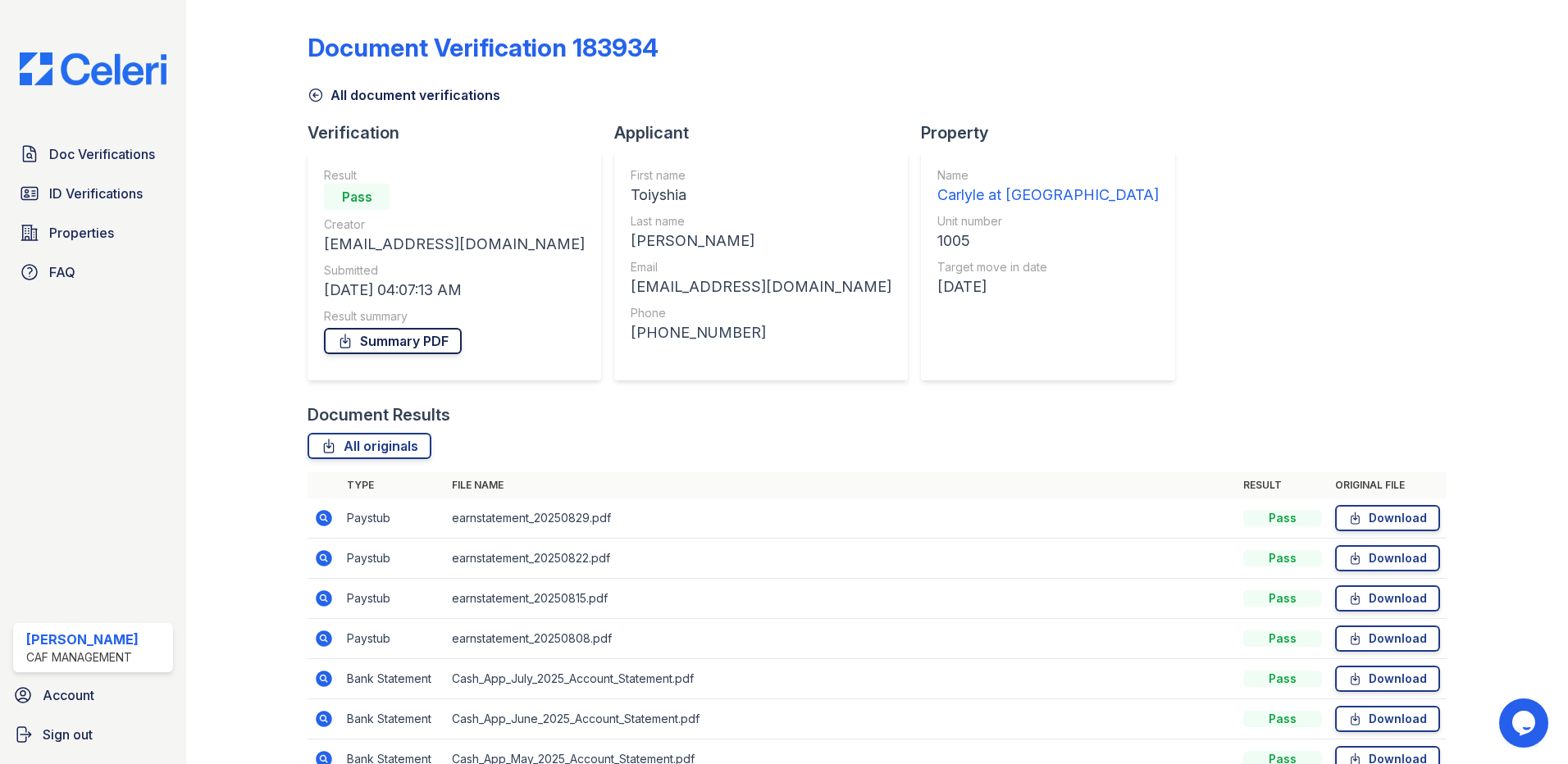
click at [377, 348] on link "Summary PDF" at bounding box center [393, 340] width 138 height 26
click at [1361, 526] on link "Download" at bounding box center [1388, 517] width 105 height 26
click at [1361, 556] on link "Download" at bounding box center [1388, 557] width 105 height 26
click at [1367, 593] on link "Download" at bounding box center [1388, 597] width 105 height 26
click at [1359, 635] on link "Download" at bounding box center [1388, 638] width 105 height 26
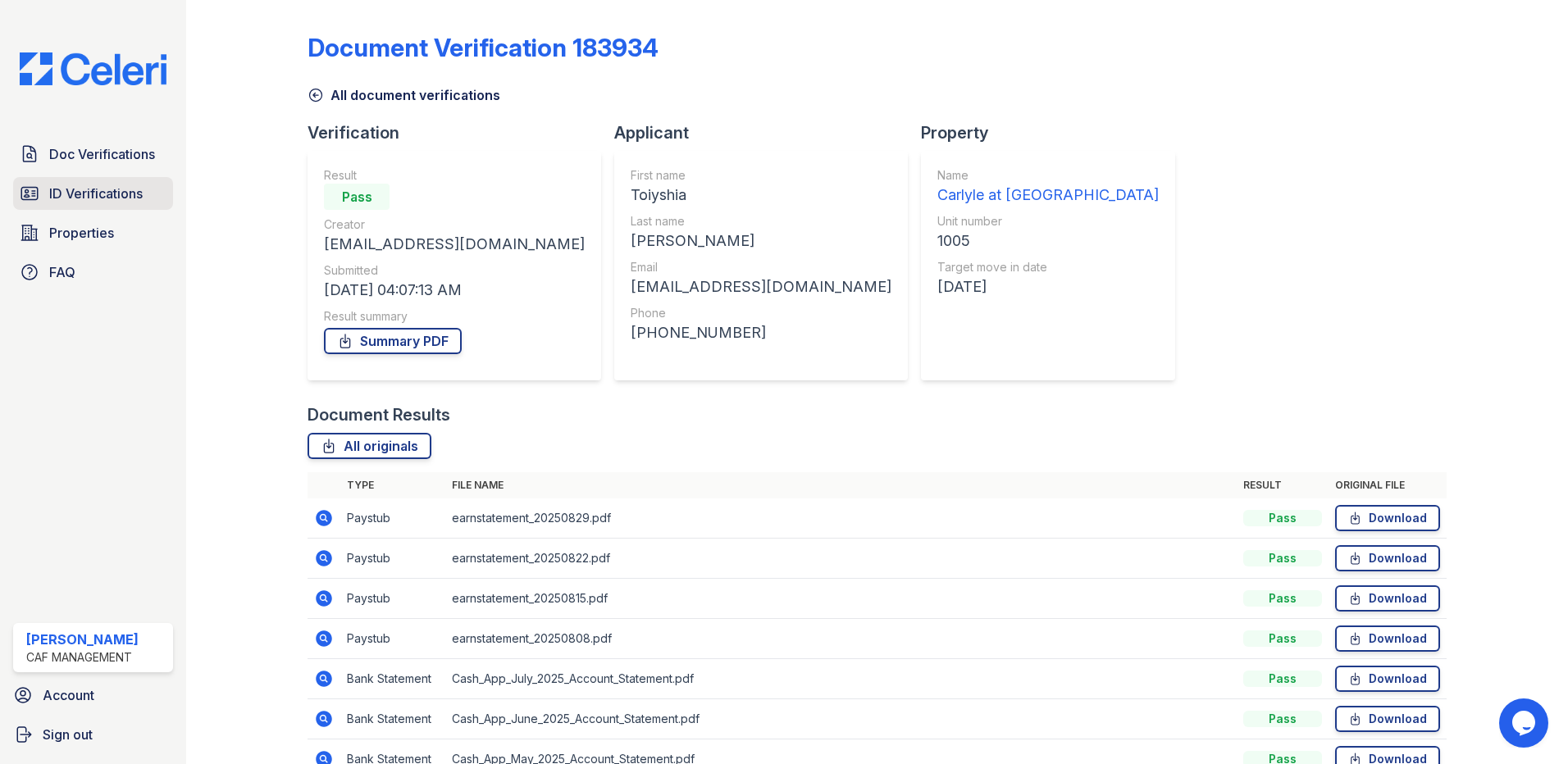
click at [121, 186] on span "ID Verifications" at bounding box center [96, 193] width 94 height 20
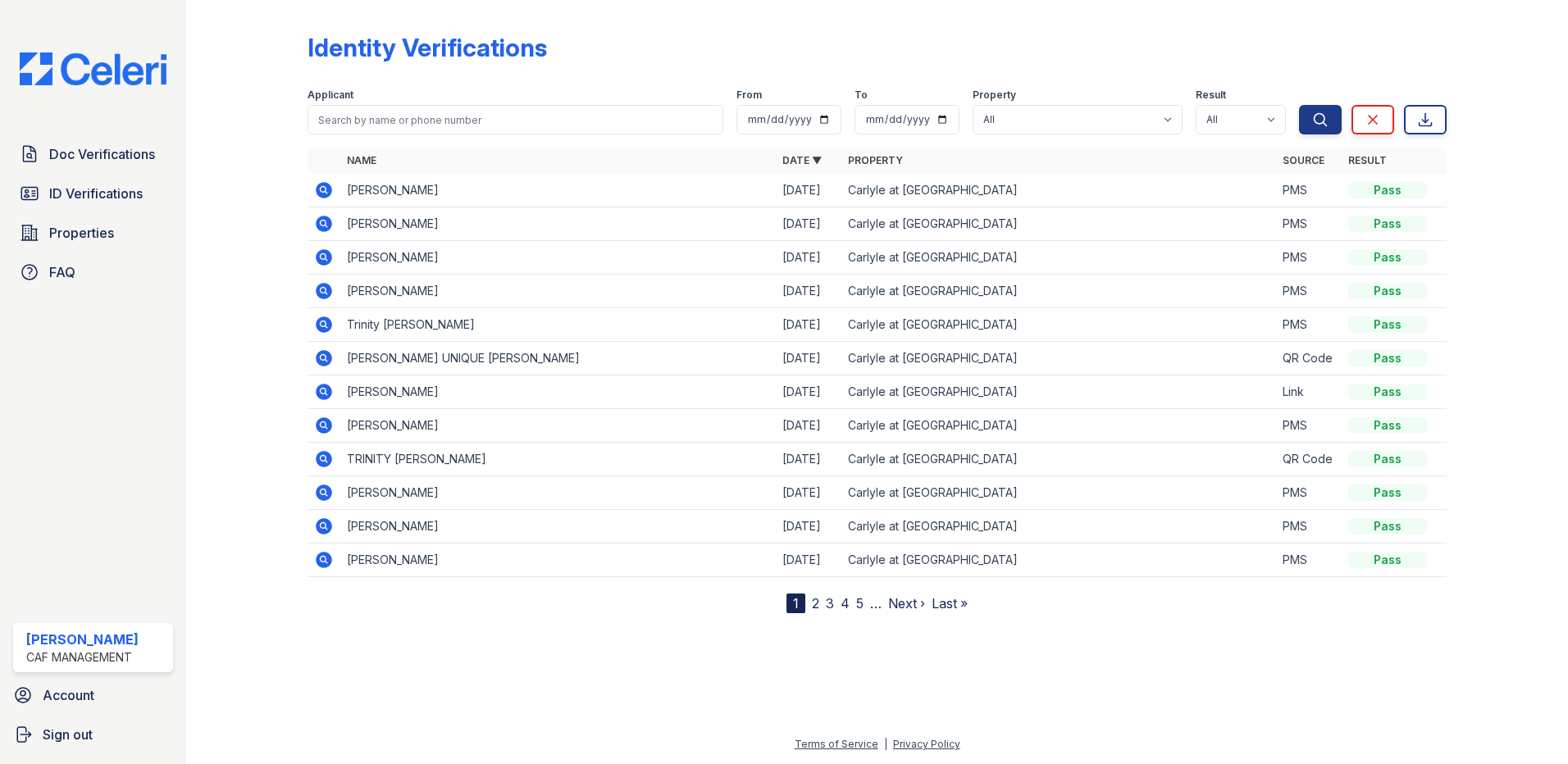
click at [60, 403] on div "Doc Verifications ID Verifications Properties FAQ Kayla Hansen CAF Management A…" at bounding box center [93, 382] width 186 height 764
click at [328, 217] on icon at bounding box center [324, 223] width 16 height 16
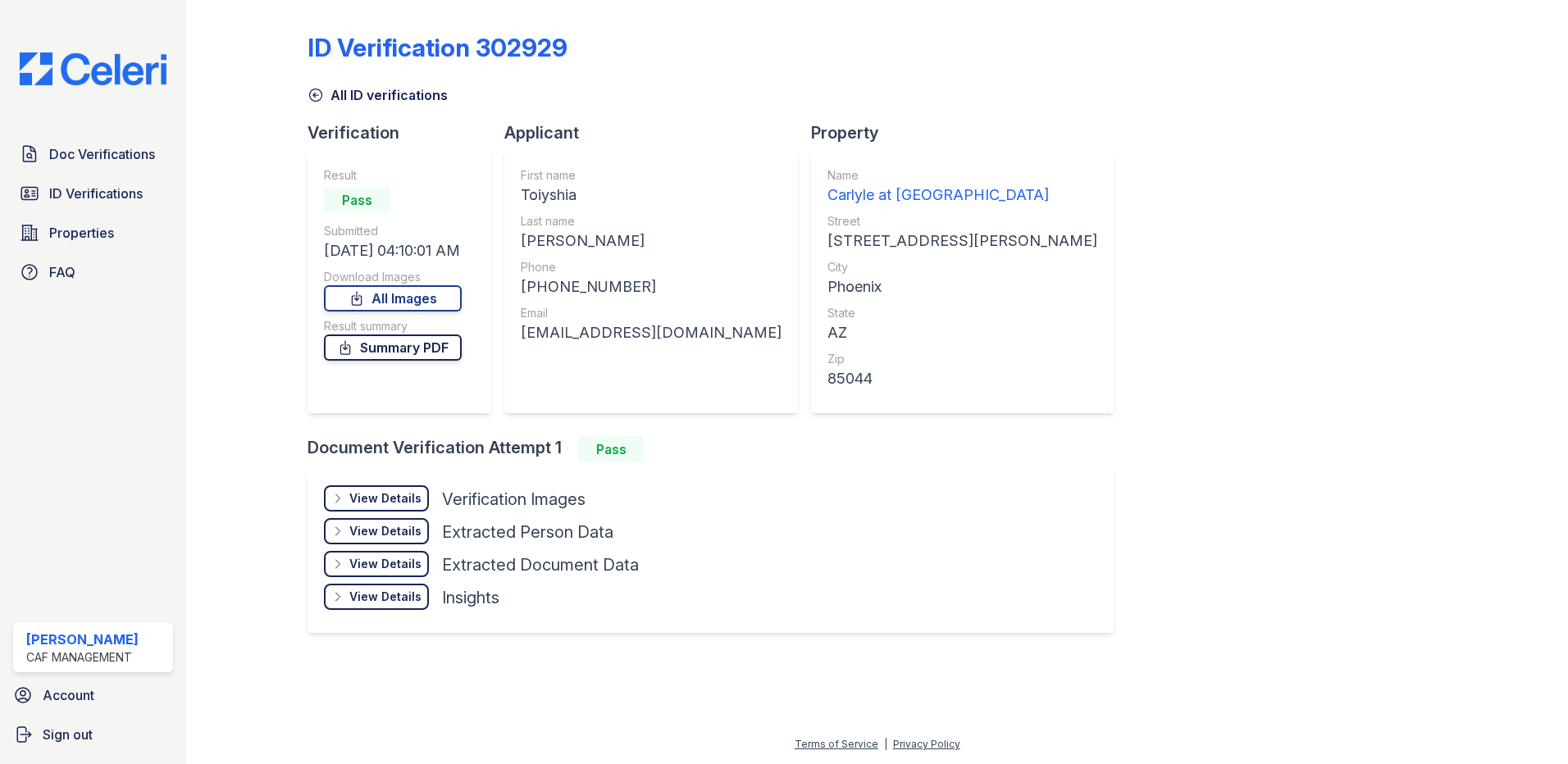
click at [415, 360] on link "Summary PDF" at bounding box center [393, 347] width 138 height 26
click at [425, 292] on link "All Images" at bounding box center [393, 298] width 138 height 26
click at [49, 193] on span "ID Verifications" at bounding box center [96, 193] width 94 height 20
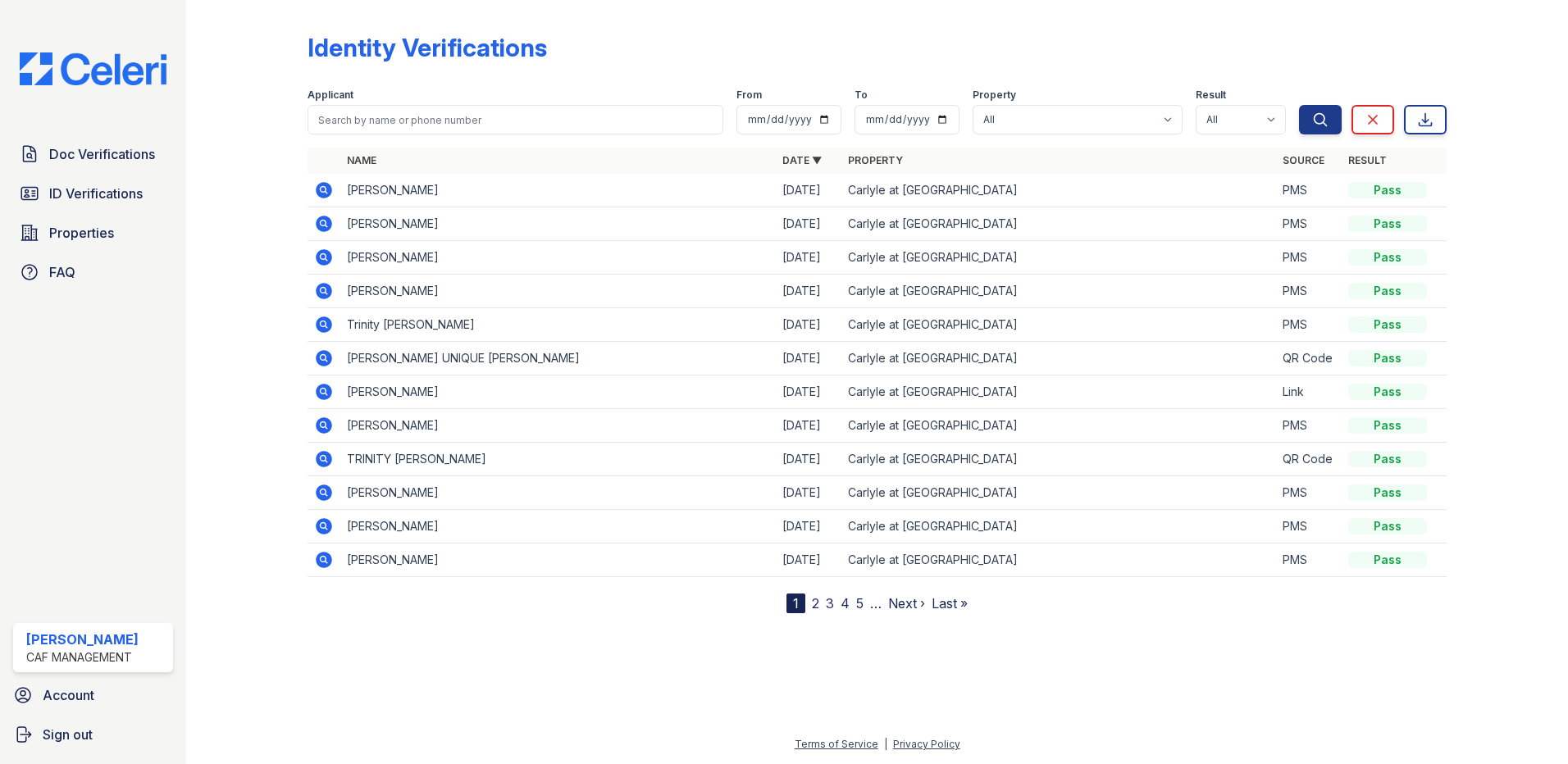
click at [319, 191] on icon at bounding box center [324, 190] width 16 height 16
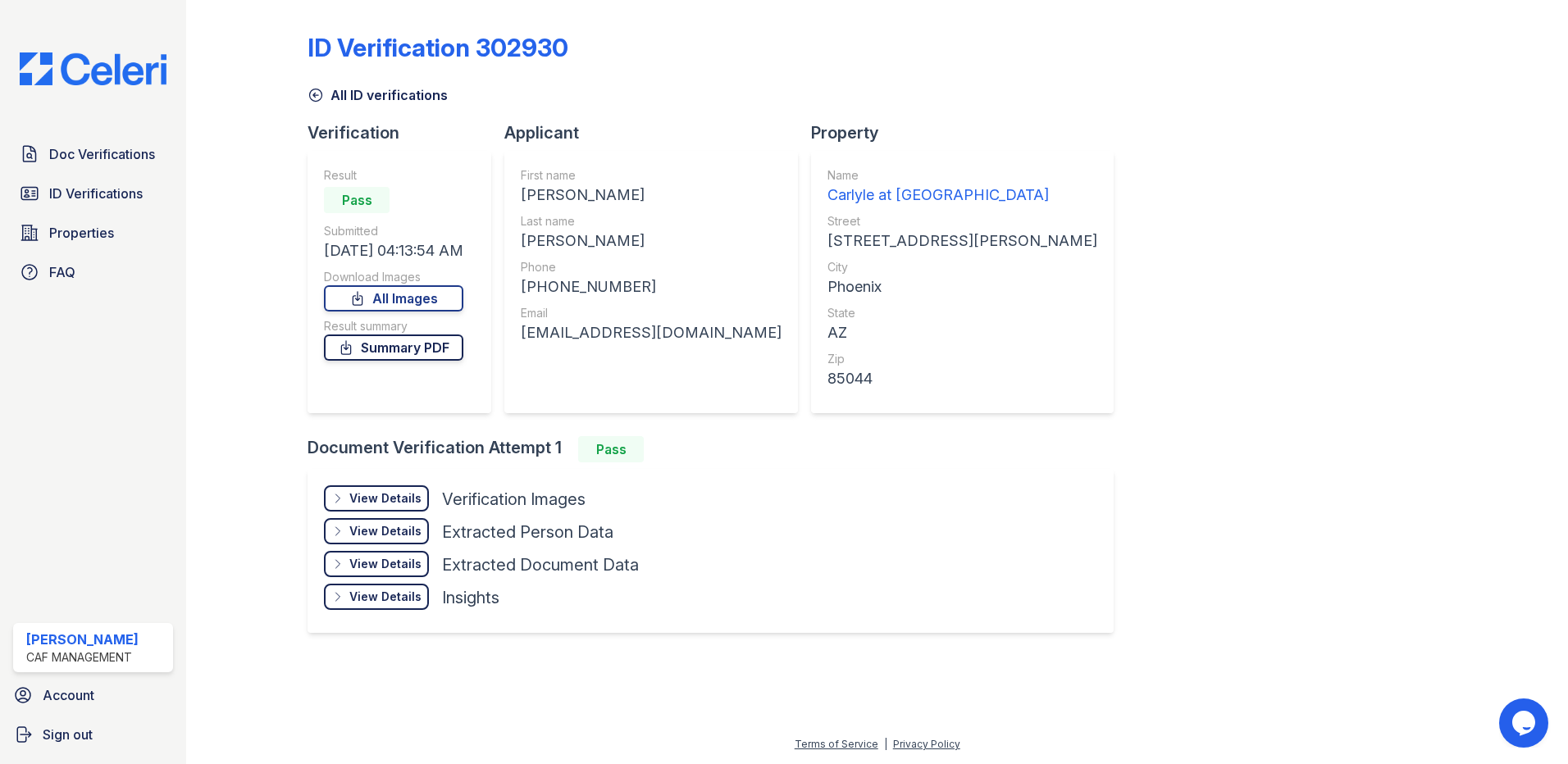
click at [394, 351] on link "Summary PDF" at bounding box center [394, 347] width 140 height 26
click at [438, 296] on link "All Images" at bounding box center [394, 298] width 140 height 26
